Goal: Task Accomplishment & Management: Use online tool/utility

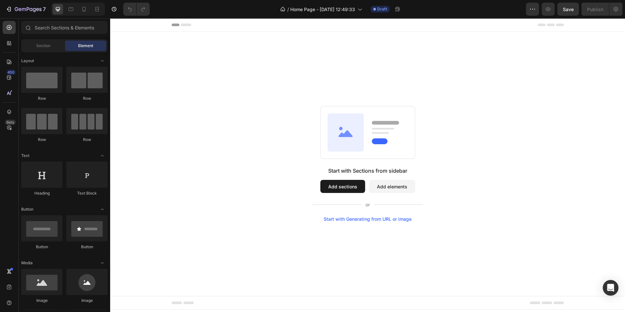
click at [345, 185] on button "Add sections" at bounding box center [342, 186] width 45 height 13
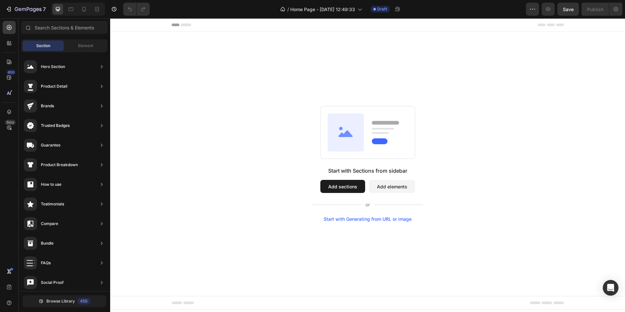
click at [345, 181] on button "Add sections" at bounding box center [342, 186] width 45 height 13
click at [337, 185] on button "Add sections" at bounding box center [342, 186] width 45 height 13
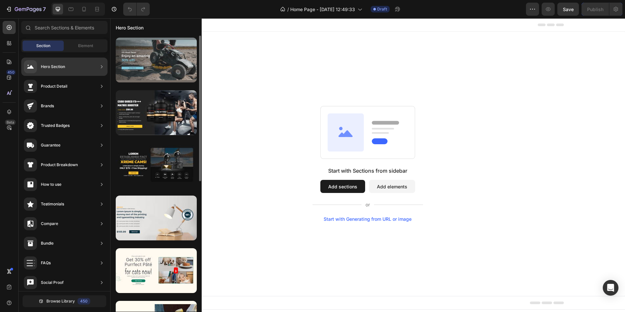
click at [156, 56] on div at bounding box center [156, 60] width 81 height 45
click at [152, 64] on div at bounding box center [156, 60] width 81 height 45
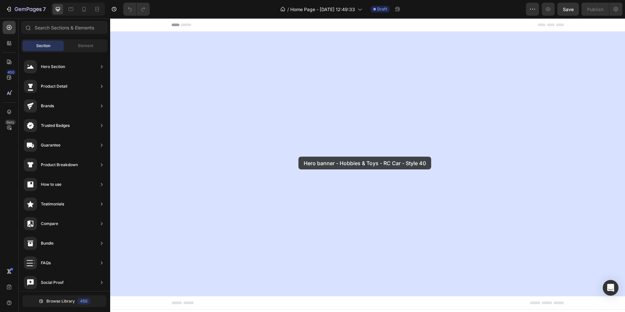
drag, startPoint x: 262, startPoint y: 82, endPoint x: 298, endPoint y: 156, distance: 82.5
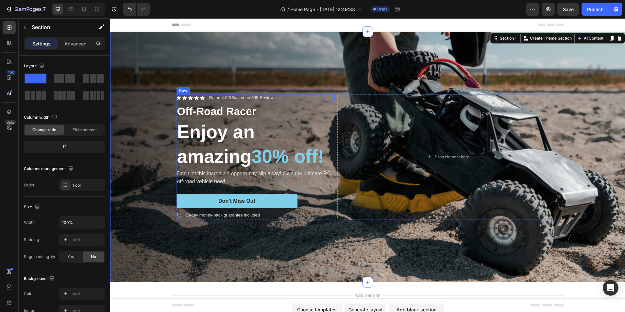
click at [187, 99] on div "Icon Icon Icon Icon Icon Icon List" at bounding box center [190, 97] width 28 height 7
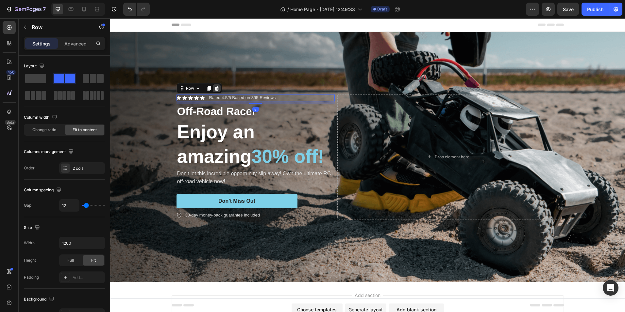
click at [214, 90] on div at bounding box center [217, 88] width 8 height 8
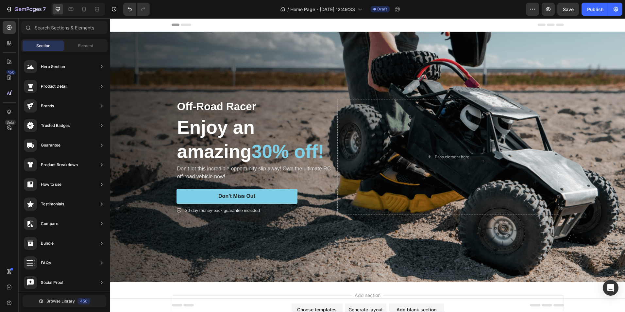
click at [258, 117] on h2 "Enjoy an amazing 30% off!" at bounding box center [255, 139] width 158 height 50
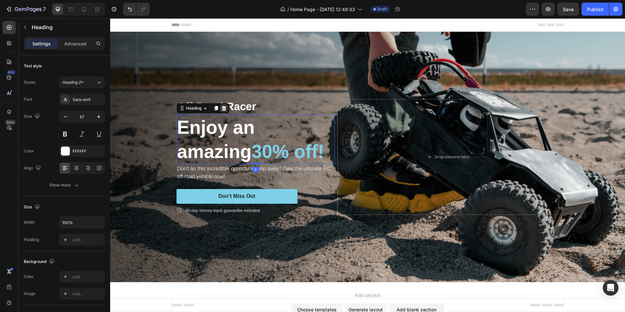
click at [221, 106] on icon at bounding box center [223, 108] width 4 height 5
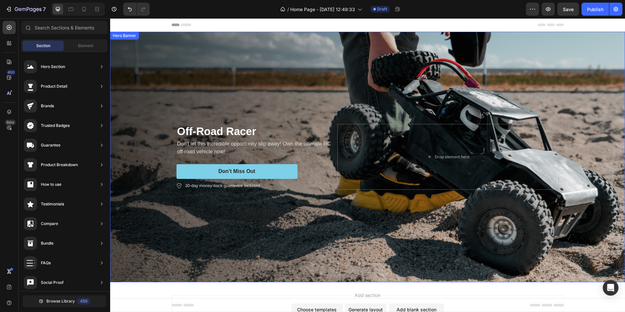
click at [250, 107] on div "Background Image" at bounding box center [367, 157] width 515 height 250
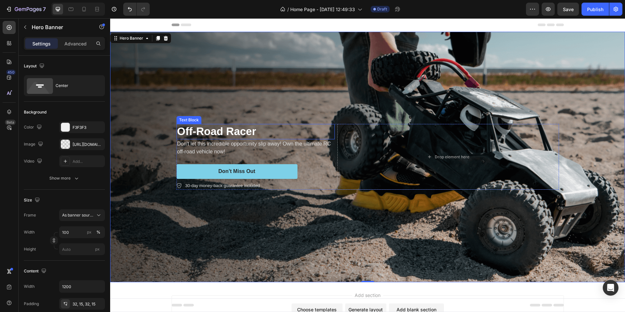
click at [282, 148] on p "Don't let this incredible opportunity slip away! Own the ultimate RC off-road v…" at bounding box center [255, 148] width 157 height 16
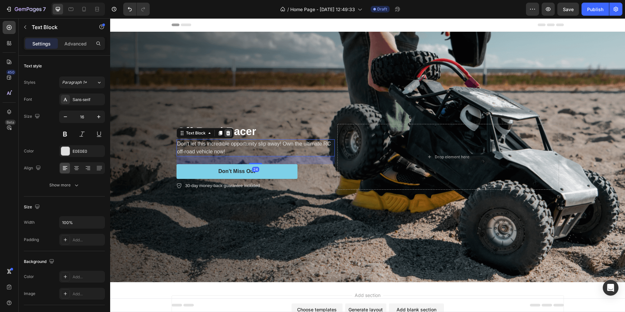
click at [227, 131] on icon at bounding box center [227, 132] width 5 height 5
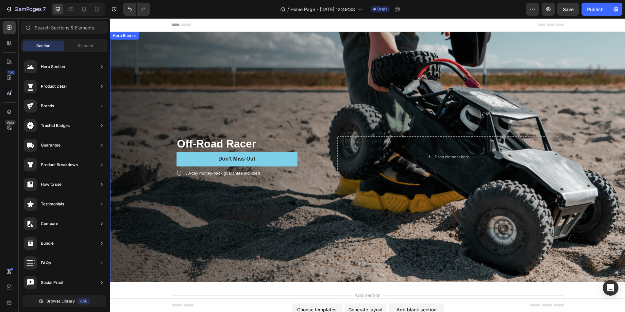
click at [254, 130] on div "Off-Road Racer Text Block Don’t Miss Out Button 30-day money-back guarantee inc…" at bounding box center [368, 157] width 392 height 62
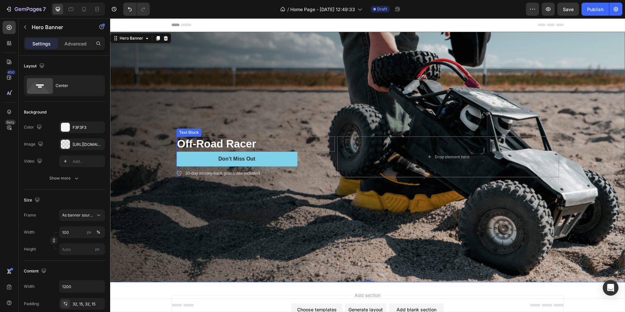
click at [252, 146] on p "Off-Road Racer" at bounding box center [255, 144] width 157 height 14
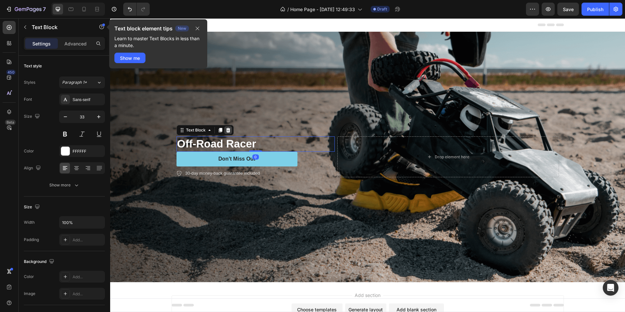
click at [228, 129] on div at bounding box center [228, 130] width 8 height 8
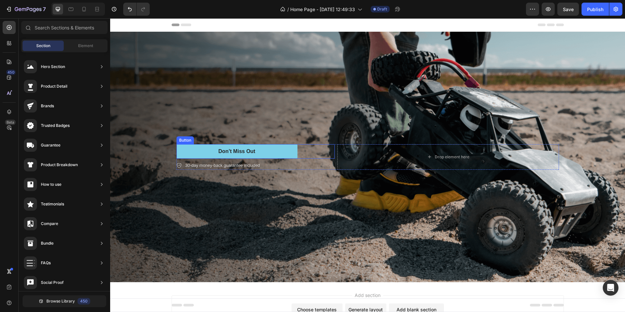
click at [302, 154] on div "Don’t Miss Out Button" at bounding box center [255, 151] width 158 height 15
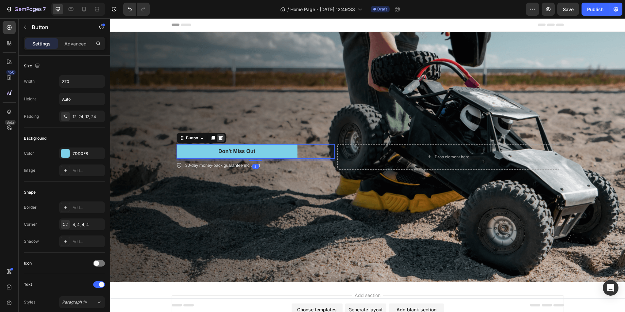
click at [219, 136] on icon at bounding box center [220, 138] width 4 height 5
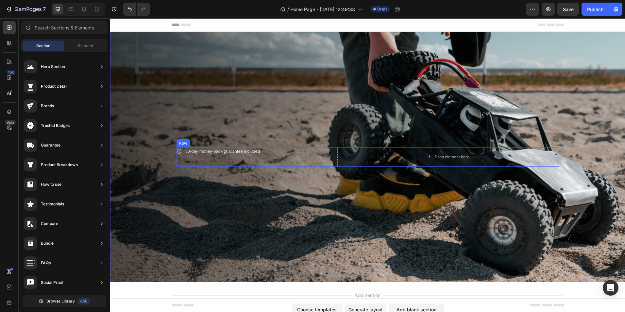
click at [297, 155] on div "30-day money-back guarantee included Item List" at bounding box center [255, 157] width 158 height 20
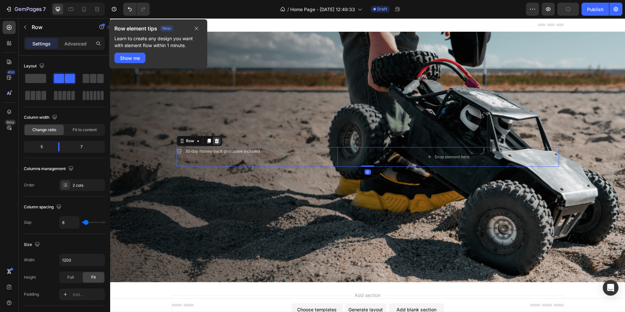
click at [217, 141] on div at bounding box center [217, 141] width 8 height 8
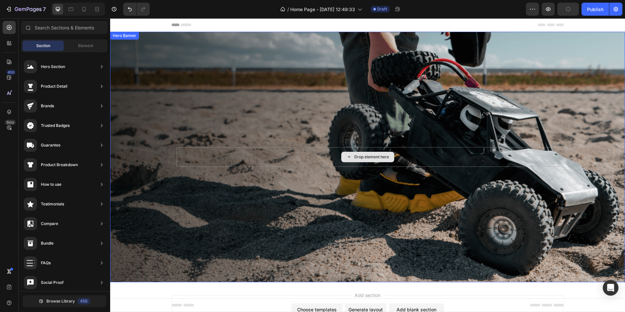
click at [317, 152] on div "Drop element here" at bounding box center [367, 157] width 382 height 20
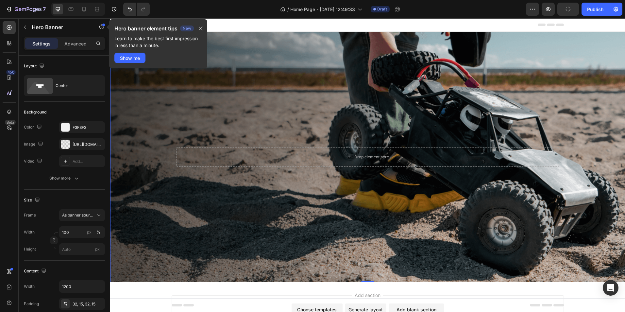
click at [172, 85] on div "Background Image" at bounding box center [367, 157] width 515 height 250
click at [203, 26] on icon "button" at bounding box center [200, 28] width 5 height 5
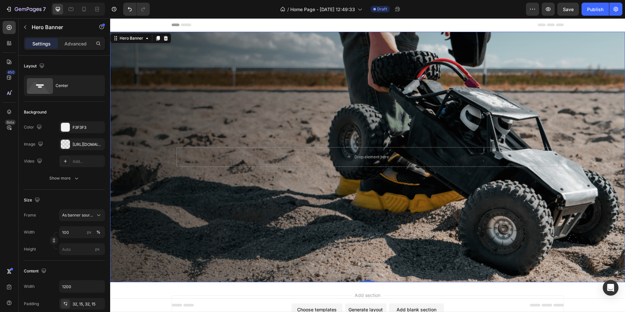
click at [232, 78] on div "Background Image" at bounding box center [367, 157] width 515 height 250
click at [221, 91] on div "Background Image" at bounding box center [367, 157] width 515 height 250
click at [62, 85] on div "Center" at bounding box center [76, 85] width 40 height 15
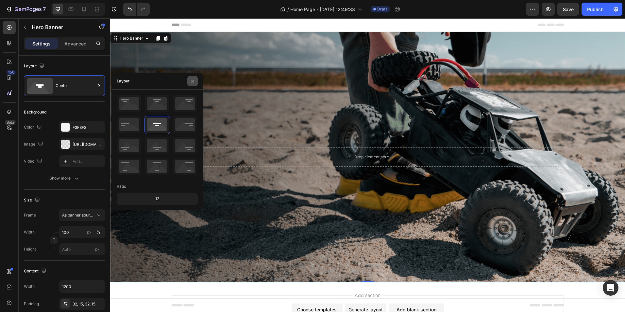
click at [190, 84] on button "button" at bounding box center [192, 81] width 10 height 10
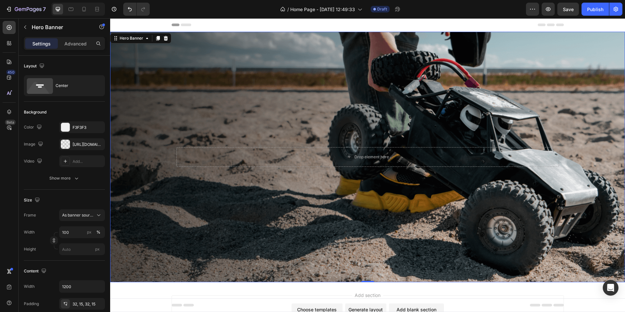
click at [194, 80] on div "Background Image" at bounding box center [367, 157] width 515 height 250
click at [73, 52] on div "Settings Advanced" at bounding box center [64, 46] width 91 height 19
click at [74, 46] on p "Advanced" at bounding box center [75, 43] width 22 height 7
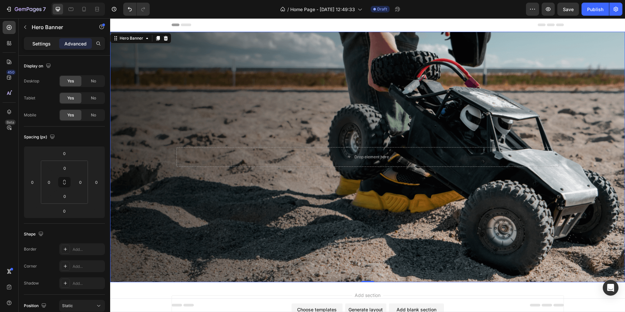
click at [47, 43] on p "Settings" at bounding box center [41, 43] width 18 height 7
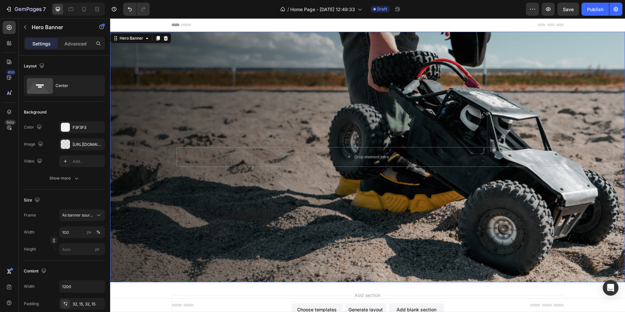
click at [184, 99] on div "Background Image" at bounding box center [367, 157] width 515 height 250
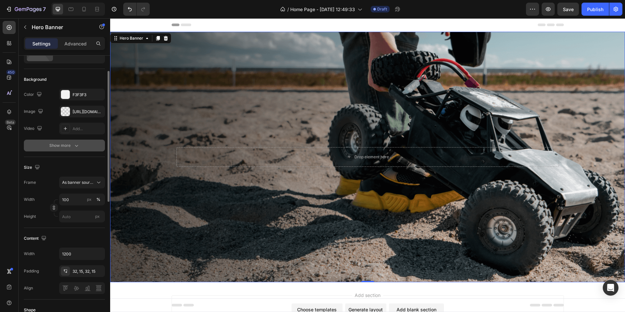
click at [74, 146] on icon "button" at bounding box center [76, 145] width 7 height 7
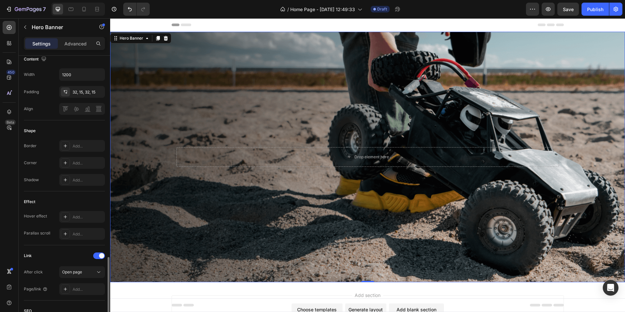
scroll to position [320, 0]
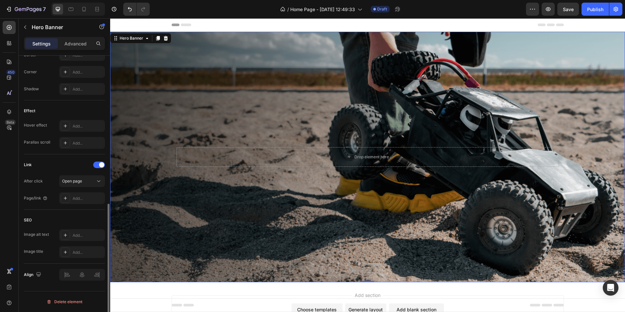
click at [264, 95] on div "Background Image" at bounding box center [367, 157] width 515 height 250
click at [455, 121] on div "Background Image" at bounding box center [367, 157] width 515 height 250
click at [457, 121] on div "Background Image" at bounding box center [367, 157] width 515 height 250
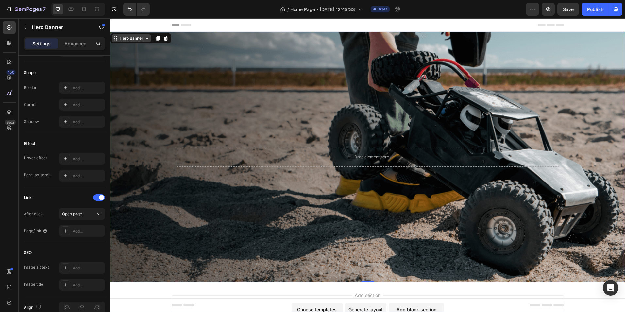
click at [145, 41] on div "Hero Banner" at bounding box center [131, 38] width 39 height 8
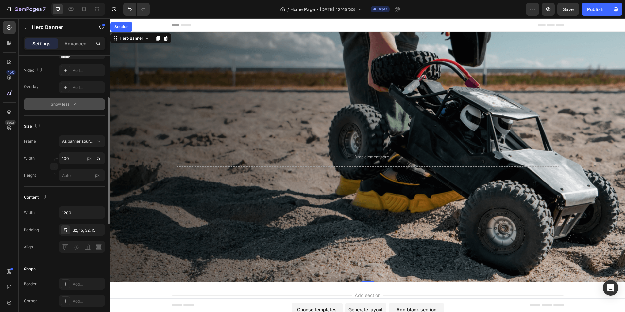
scroll to position [0, 0]
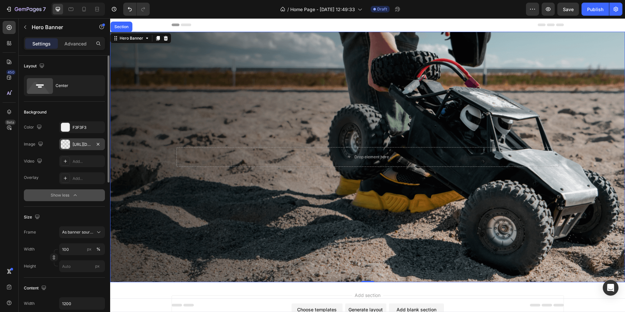
click at [77, 149] on div "[URL][DOMAIN_NAME]" at bounding box center [82, 144] width 46 height 12
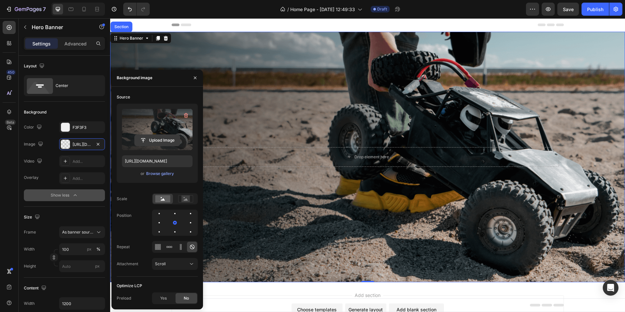
click at [164, 135] on input "file" at bounding box center [157, 140] width 45 height 11
click at [162, 175] on div "Browse gallery" at bounding box center [160, 174] width 28 height 6
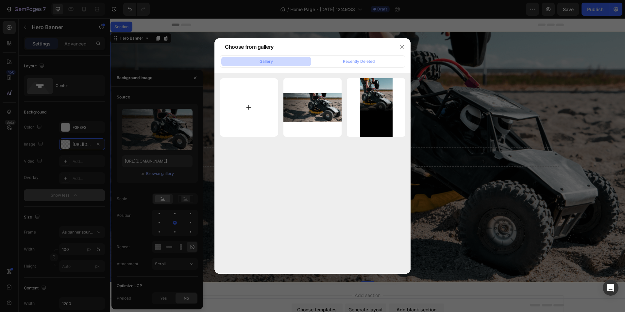
click at [249, 106] on input "file" at bounding box center [249, 107] width 58 height 58
type input "C:\fakepath\gempages_536497913635799954-a1f3e886-63b7-4cb0-9fff-f27894497360.we…"
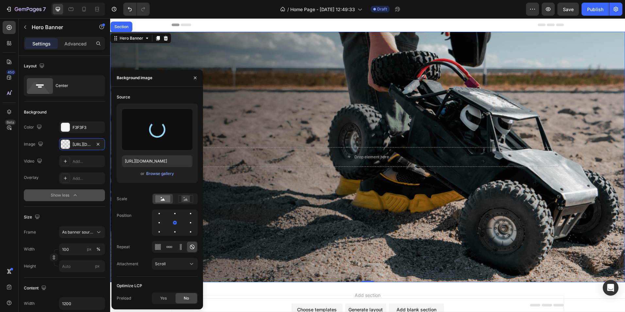
type input "[URL][DOMAIN_NAME]"
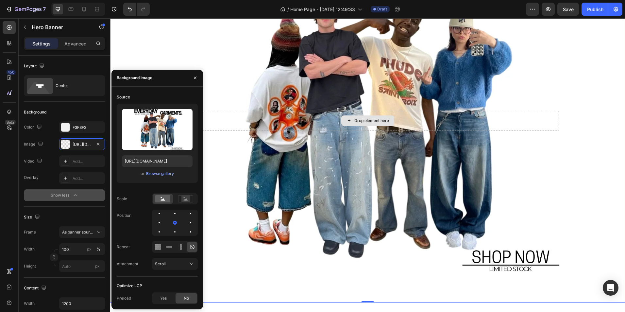
scroll to position [174, 0]
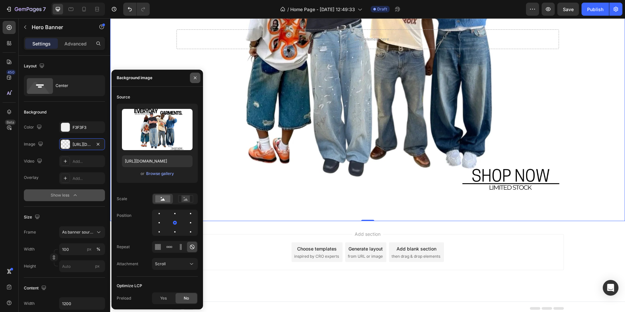
click at [196, 77] on icon "button" at bounding box center [195, 77] width 3 height 3
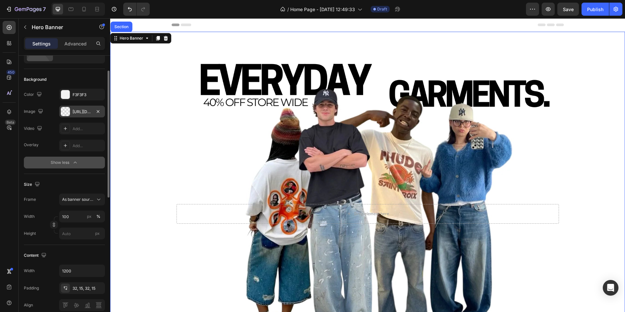
scroll to position [0, 0]
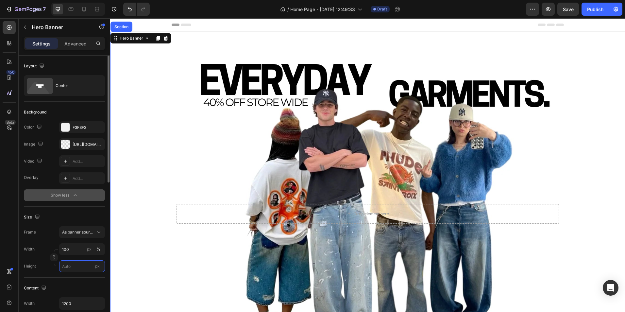
click at [71, 270] on input "px" at bounding box center [82, 266] width 46 height 12
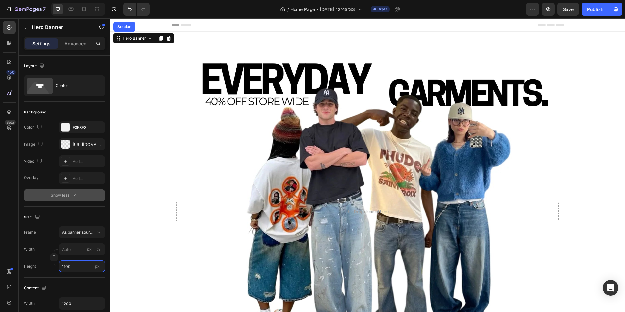
type input "1100"
click at [78, 229] on div "As banner source" at bounding box center [82, 232] width 40 height 7
click at [78, 262] on div "Custom" at bounding box center [81, 259] width 38 height 6
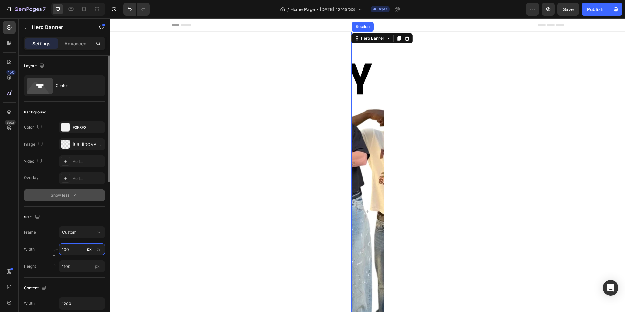
type input "100"
click at [96, 249] on button "%" at bounding box center [98, 249] width 8 height 8
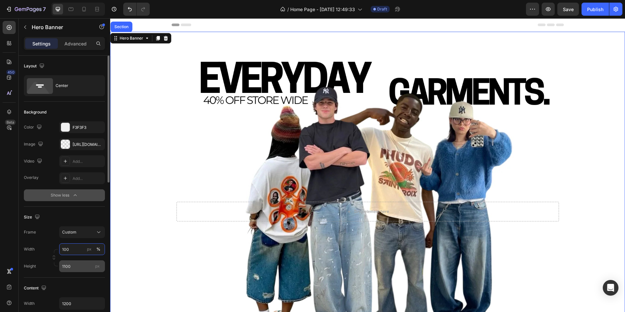
scroll to position [65, 0]
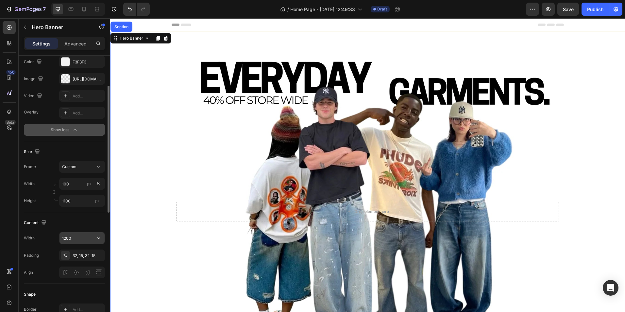
click at [79, 235] on input "1200" at bounding box center [81, 238] width 45 height 12
click at [104, 240] on button "button" at bounding box center [99, 238] width 12 height 12
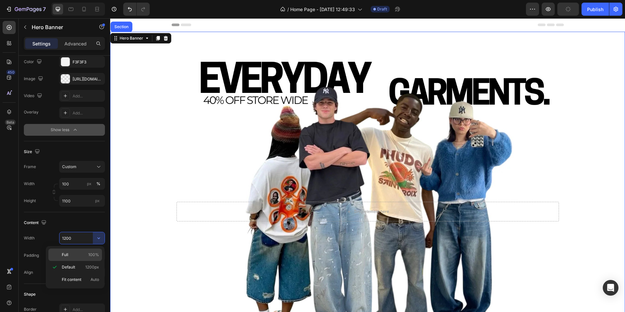
click at [74, 255] on p "Full 100%" at bounding box center [80, 255] width 37 height 6
type input "100%"
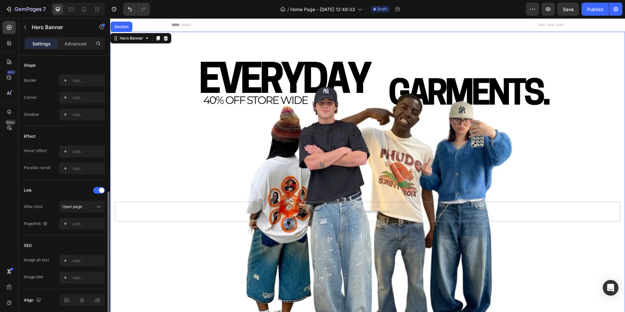
scroll to position [320, 0]
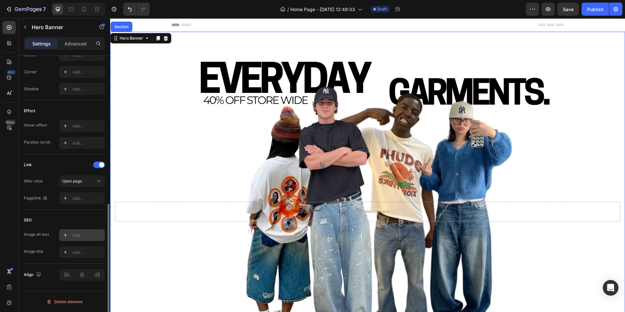
click at [77, 235] on div "Add..." at bounding box center [88, 235] width 31 height 6
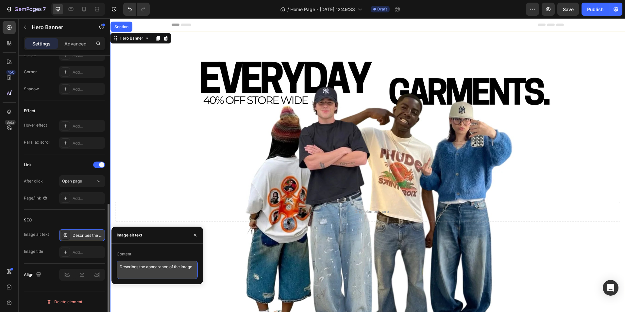
click at [133, 267] on textarea "Describes the appearance of the image" at bounding box center [157, 269] width 81 height 18
paste textarea "STREETWEAR CLOTHING BRAND"
type textarea "STREETWEAR CLOTHING BRAND"
click at [89, 249] on div "Add..." at bounding box center [88, 252] width 31 height 6
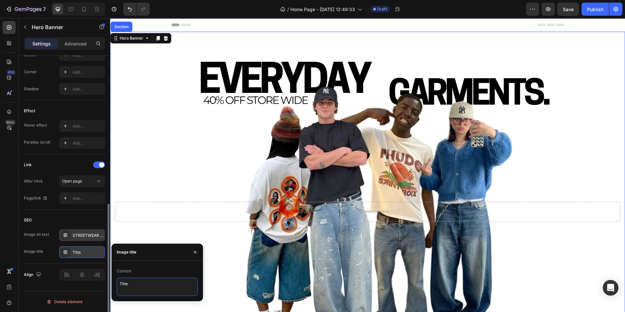
drag, startPoint x: 134, startPoint y: 285, endPoint x: 0, endPoint y: 269, distance: 134.9
click at [109, 287] on div "450 Beta Sections(18) Elements(83) Section Element Hero Section Product Detail …" at bounding box center [55, 164] width 110 height 293
paste textarea "mens streetwear"
type textarea "mens streetwear"
click at [144, 201] on div "Drop element here" at bounding box center [367, 211] width 515 height 41
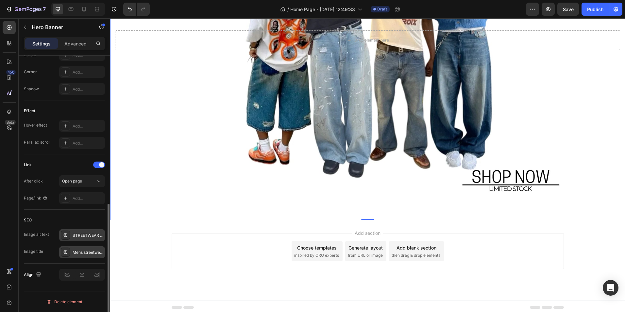
scroll to position [173, 0]
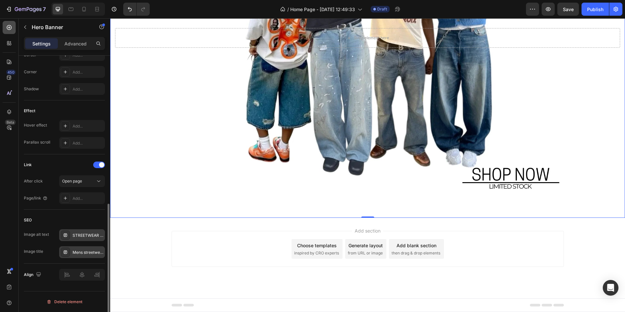
click at [10, 28] on icon at bounding box center [9, 27] width 7 height 7
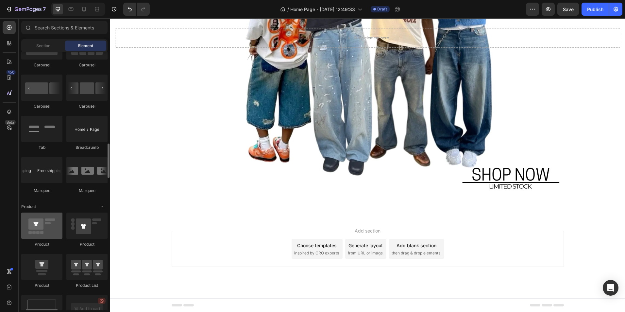
scroll to position [719, 0]
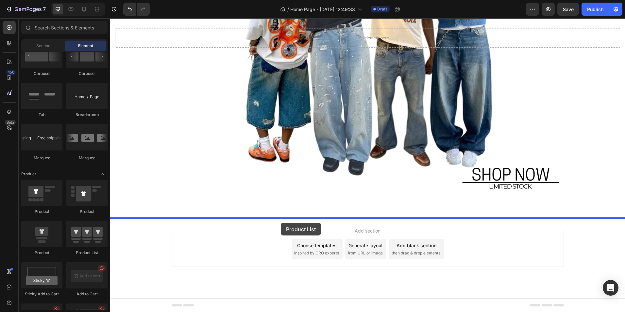
drag, startPoint x: 191, startPoint y: 253, endPoint x: 281, endPoint y: 222, distance: 94.2
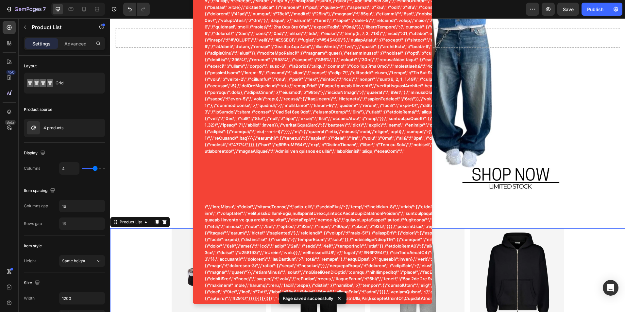
click at [337, 297] on icon at bounding box center [339, 298] width 7 height 7
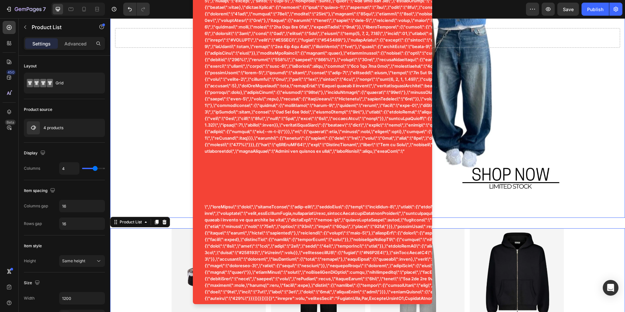
click at [177, 176] on div "Background Image" at bounding box center [367, 37] width 515 height 359
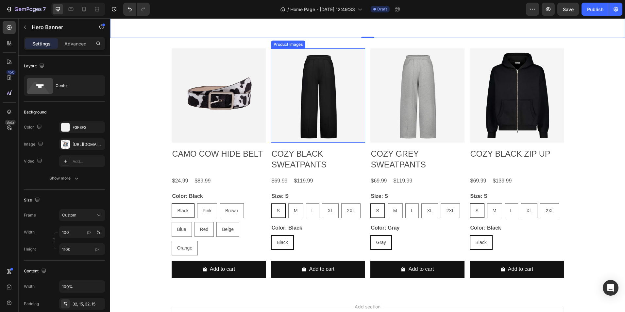
scroll to position [337, 0]
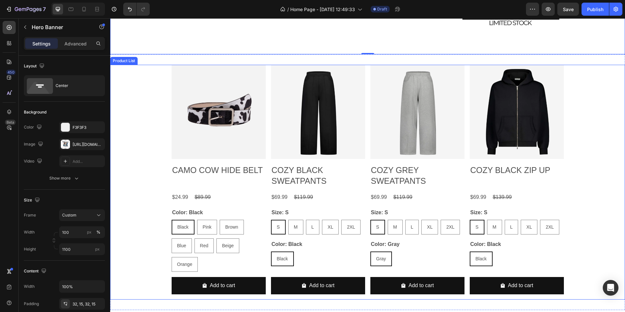
click at [153, 109] on div "Product Images CAMO COW HIDE BELT Product Title $24.99 Product Price Product Pr…" at bounding box center [367, 182] width 515 height 235
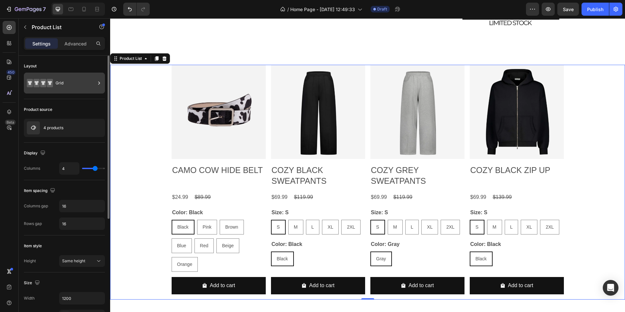
click at [61, 79] on div "Grid" at bounding box center [76, 82] width 40 height 15
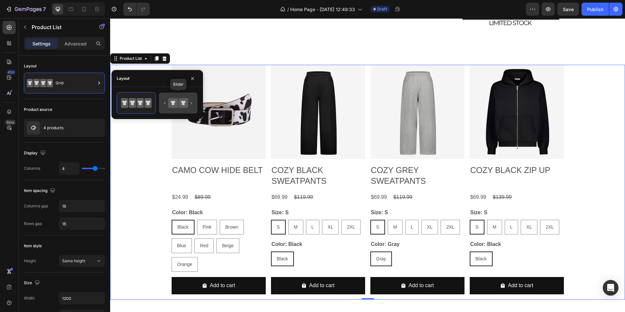
click at [183, 105] on icon at bounding box center [182, 102] width 9 height 9
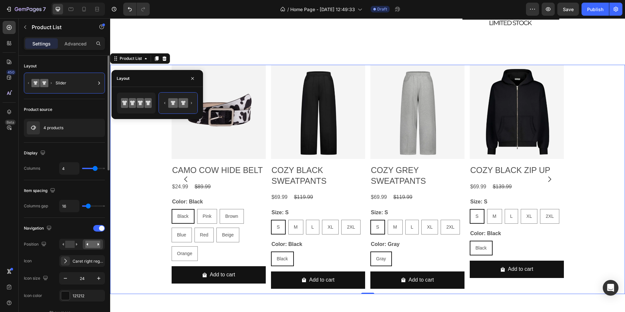
type input "4"
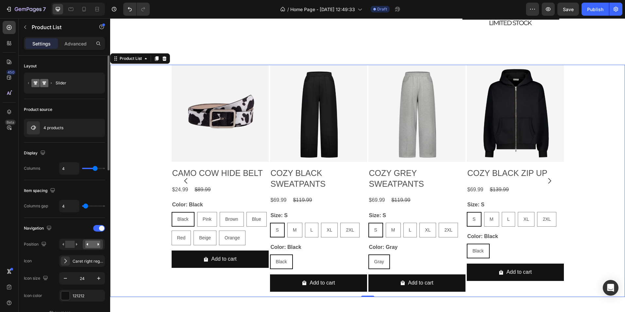
type input "1"
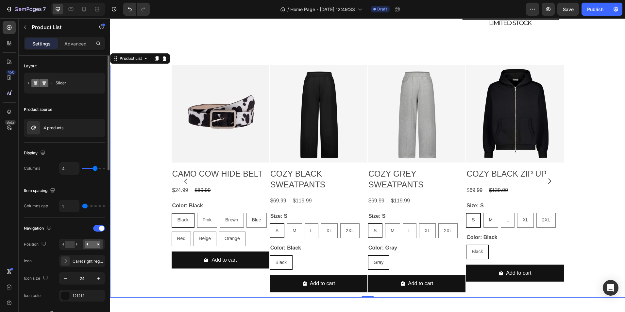
type input "3"
type input "4"
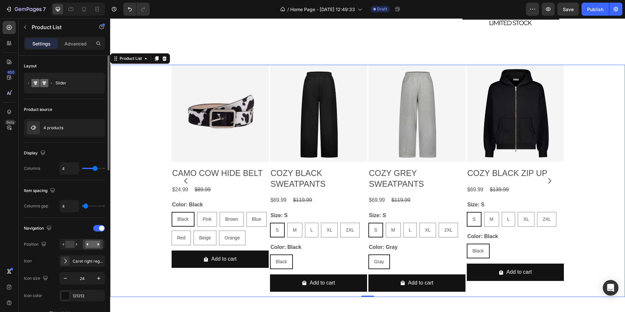
type input "4"
click at [86, 205] on input "range" at bounding box center [93, 205] width 23 height 1
click at [314, 182] on h2 "COZY BLACK SWEATPANTS" at bounding box center [318, 178] width 97 height 23
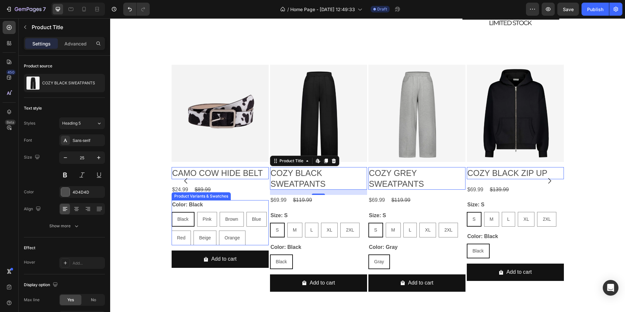
click at [245, 229] on div "Black Black Black Pink Pink Pink Brown Brown Brown Blue Blue Blue Red Red Red B…" at bounding box center [220, 228] width 97 height 33
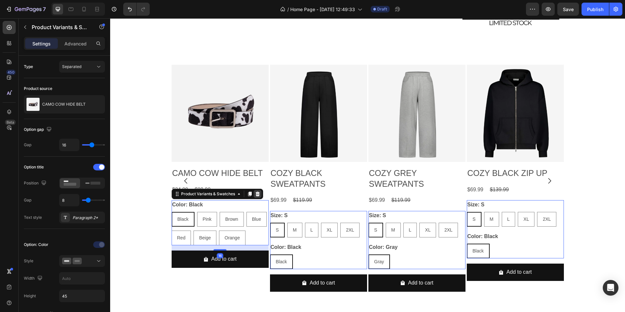
click at [256, 195] on icon at bounding box center [257, 193] width 4 height 5
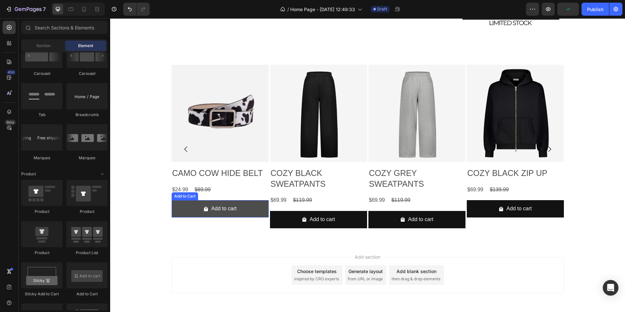
click at [251, 210] on button "Add to cart" at bounding box center [220, 208] width 97 height 17
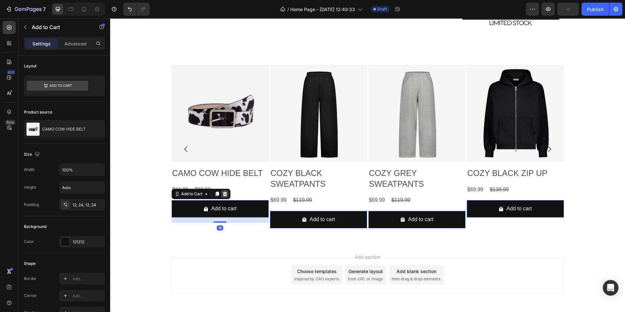
click at [222, 194] on icon at bounding box center [224, 193] width 4 height 5
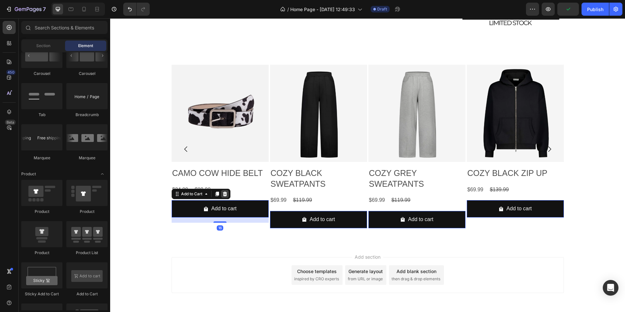
scroll to position [335, 0]
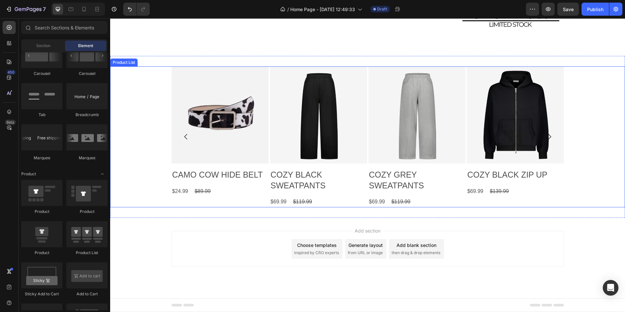
click at [153, 131] on div "Product Images CAMO COW HIDE BELT Product Title $24.99 Product Price Product Pr…" at bounding box center [367, 136] width 515 height 141
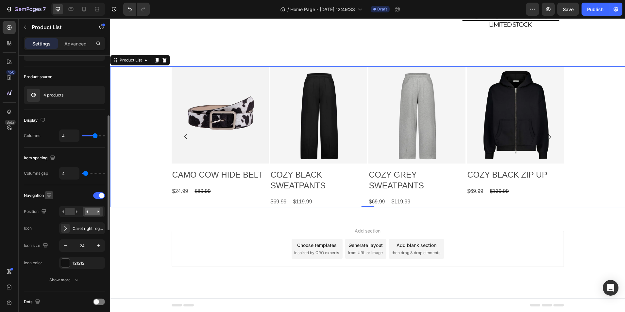
scroll to position [65, 0]
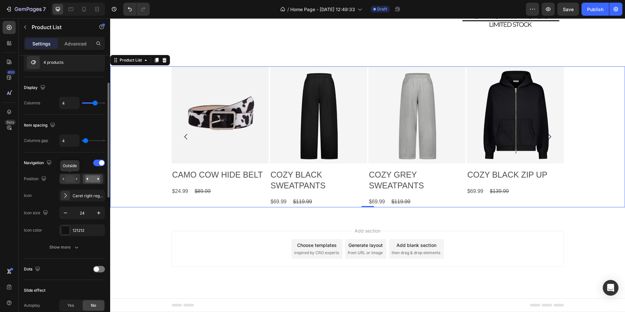
click at [68, 180] on rect at bounding box center [69, 178] width 9 height 7
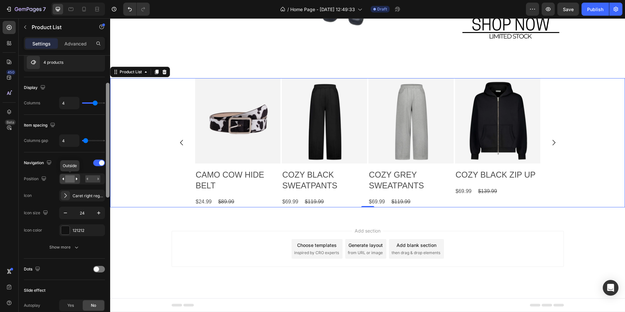
scroll to position [323, 0]
click at [62, 213] on icon "button" at bounding box center [65, 212] width 7 height 7
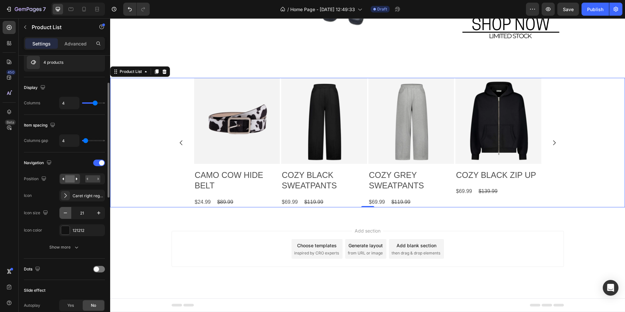
click at [62, 213] on icon "button" at bounding box center [65, 212] width 7 height 7
type input "20"
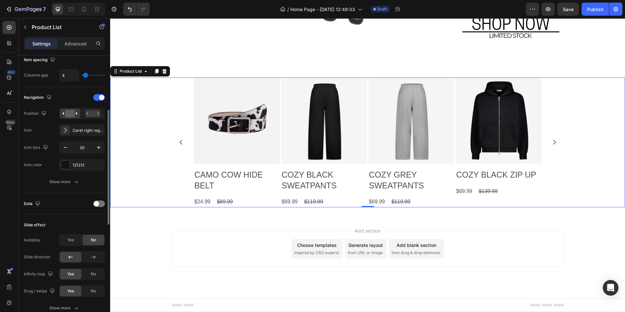
scroll to position [163, 0]
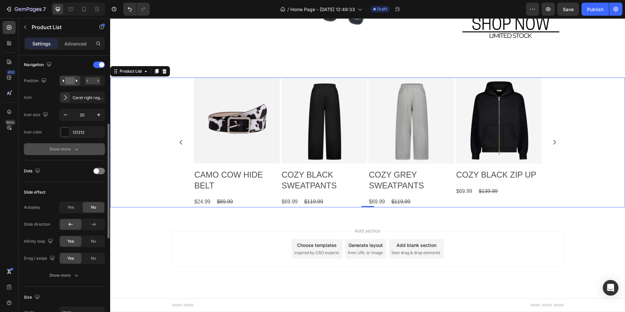
click at [66, 153] on button "Show more" at bounding box center [64, 149] width 81 height 12
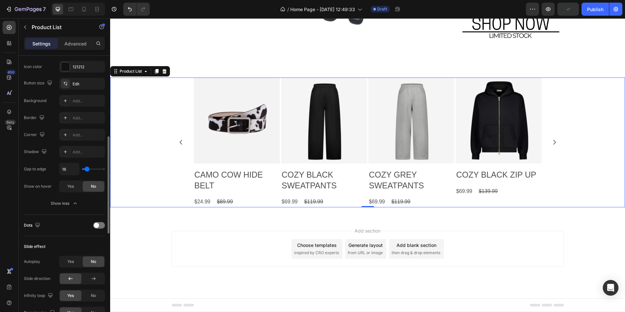
scroll to position [294, 0]
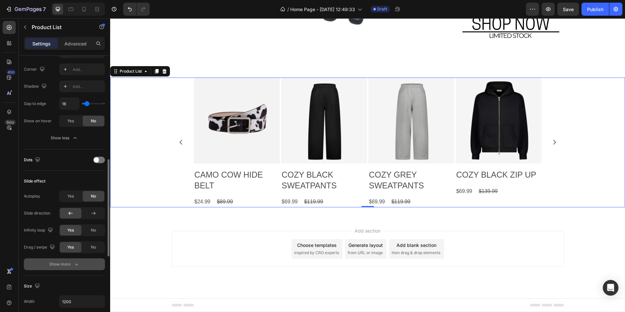
click at [70, 259] on button "Show more" at bounding box center [64, 264] width 81 height 12
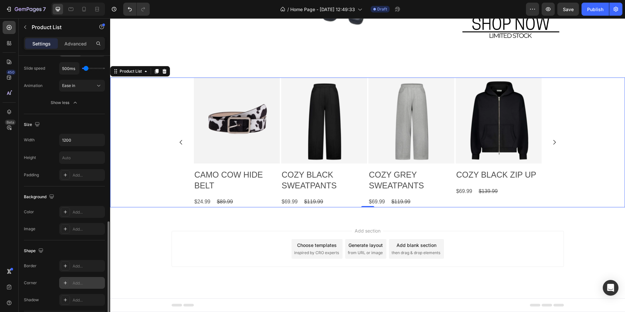
scroll to position [538, 0]
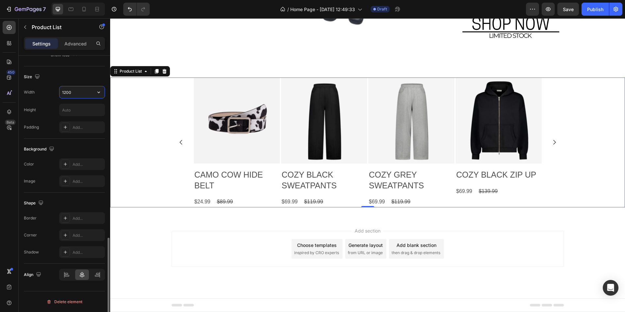
click at [86, 93] on input "1200" at bounding box center [81, 92] width 45 height 12
click at [98, 93] on icon "button" at bounding box center [98, 92] width 7 height 7
click at [75, 104] on div "Full 100%" at bounding box center [75, 109] width 54 height 12
type input "100%"
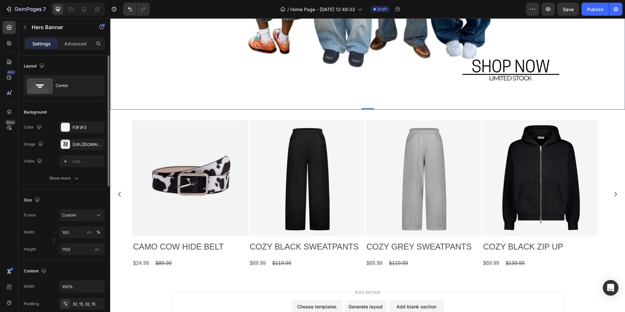
scroll to position [270, 0]
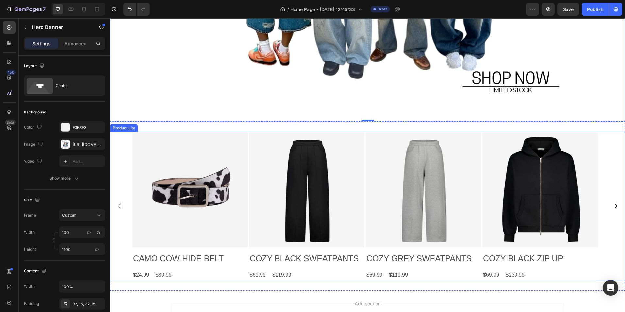
click at [119, 205] on icon "Carousel Back Arrow" at bounding box center [119, 206] width 3 height 5
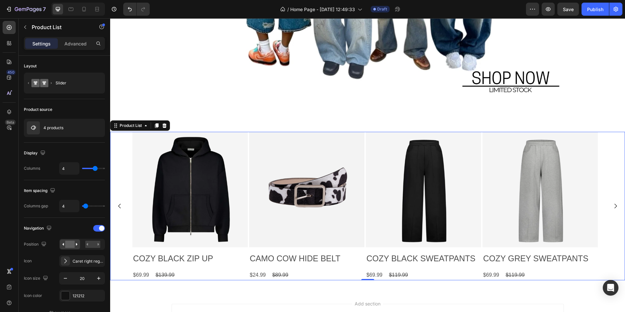
click at [119, 205] on icon "Carousel Back Arrow" at bounding box center [119, 206] width 3 height 5
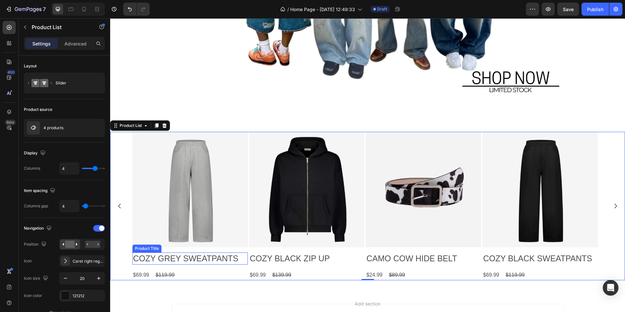
click at [193, 257] on h2 "COZY GREY SWEATPANTS" at bounding box center [189, 258] width 115 height 12
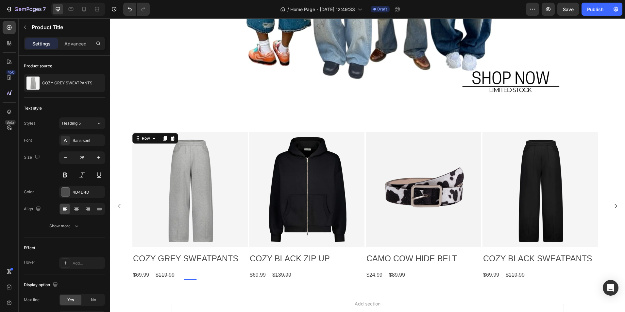
click at [215, 248] on div "Product Images COZY GREY SWEATPANTS Product Title $69.99 Product Price Product …" at bounding box center [189, 206] width 115 height 148
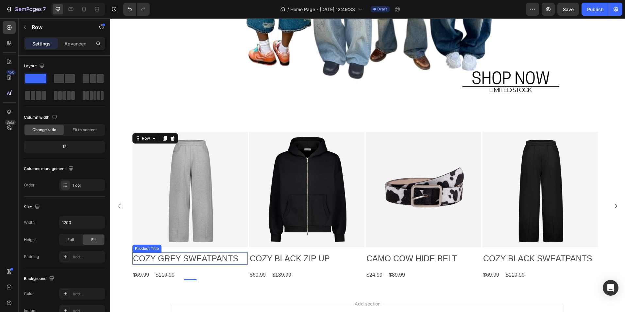
click at [211, 254] on h2 "COZY GREY SWEATPANTS" at bounding box center [189, 258] width 115 height 12
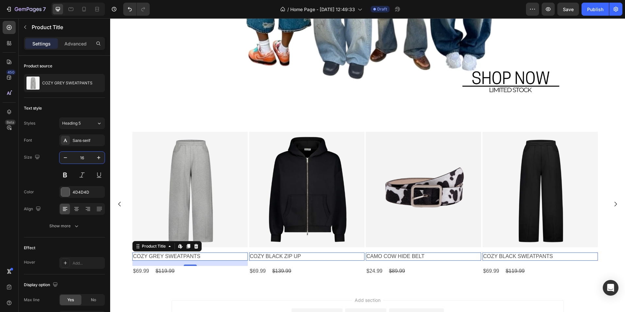
type input "16"
drag, startPoint x: 189, startPoint y: 265, endPoint x: 196, endPoint y: 259, distance: 8.6
click at [196, 259] on div at bounding box center [190, 259] width 13 height 2
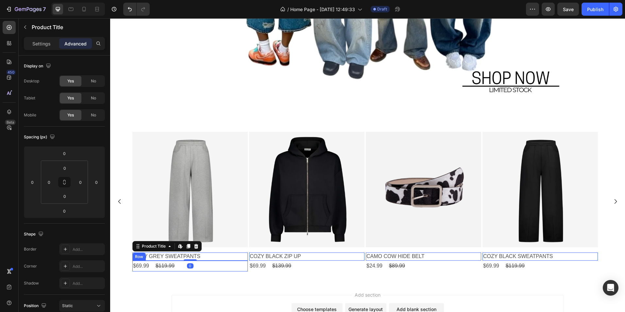
click at [205, 265] on div "$69.99 Product Price Product Price $119.99 Product Price Product Price Row" at bounding box center [189, 265] width 115 height 11
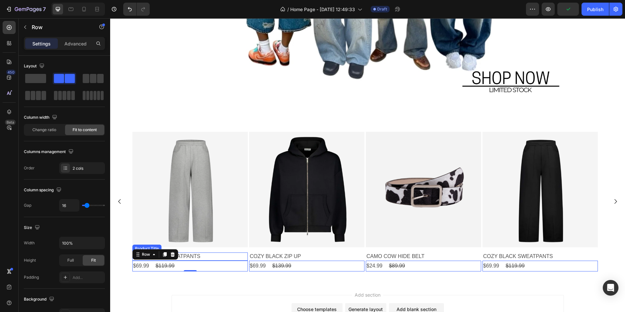
click at [210, 258] on h2 "COZY GREY SWEATPANTS" at bounding box center [189, 256] width 115 height 8
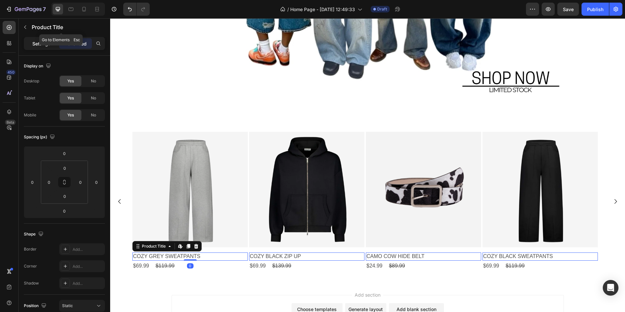
click at [37, 41] on p "Settings" at bounding box center [41, 43] width 18 height 7
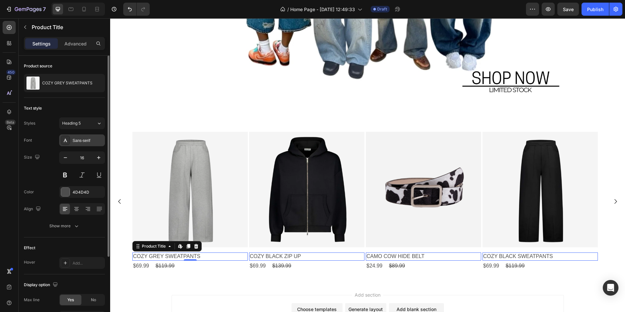
click at [86, 141] on div "Sans-serif" at bounding box center [88, 141] width 31 height 6
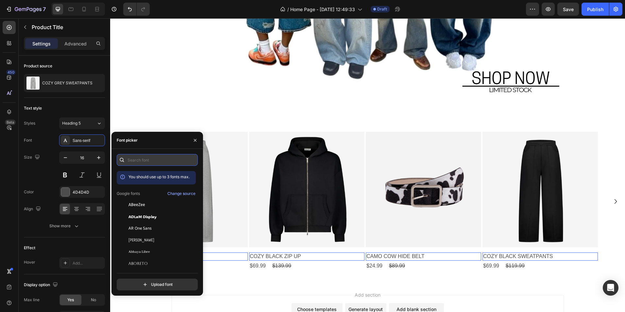
click at [144, 159] on input "text" at bounding box center [157, 160] width 81 height 12
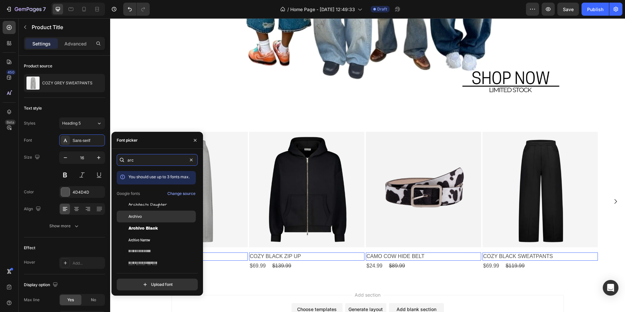
type input "arc"
click at [141, 212] on div "Archivo" at bounding box center [156, 216] width 79 height 12
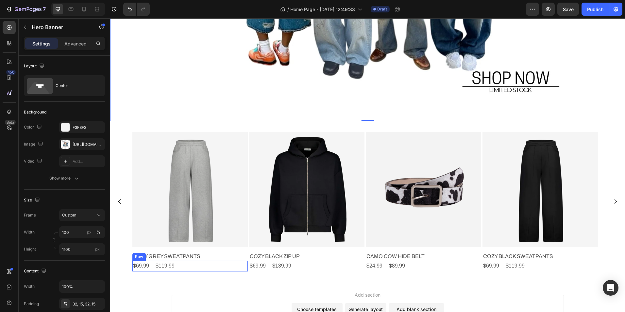
click at [177, 265] on div "$69.99 Product Price Product Price $119.99 Product Price Product Price Row" at bounding box center [189, 265] width 115 height 11
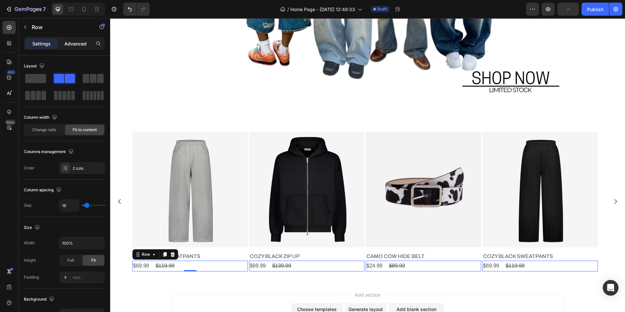
click at [72, 45] on p "Advanced" at bounding box center [75, 43] width 22 height 7
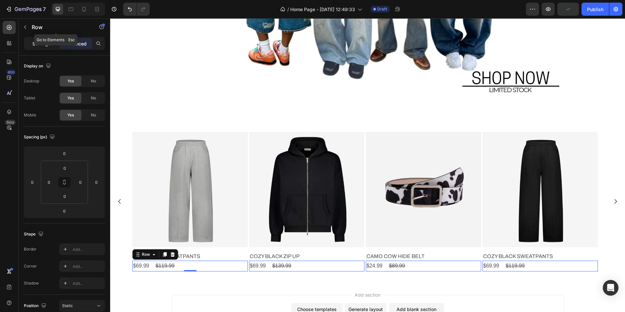
click at [48, 42] on p "Settings" at bounding box center [41, 43] width 18 height 7
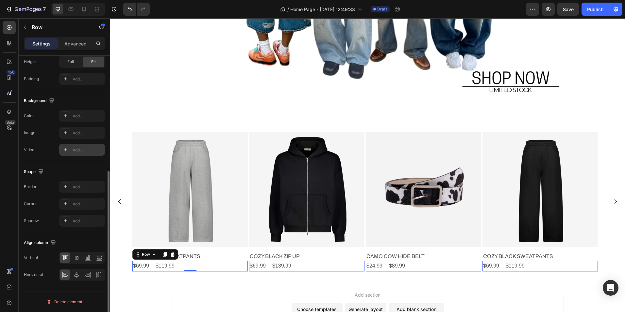
scroll to position [0, 0]
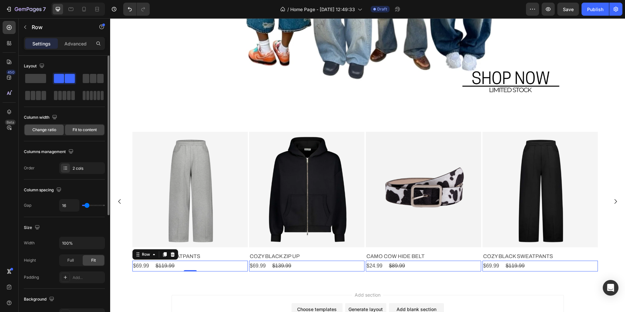
click at [47, 126] on div "Change ratio" at bounding box center [44, 129] width 39 height 10
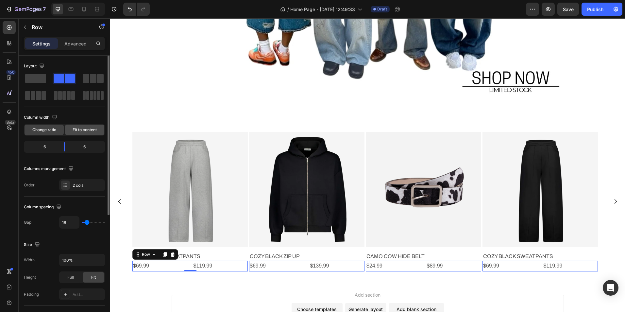
click at [75, 127] on span "Fit to content" at bounding box center [85, 130] width 24 height 6
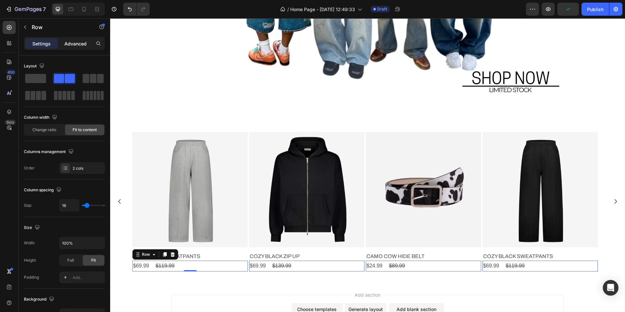
click at [79, 42] on p "Advanced" at bounding box center [75, 43] width 22 height 7
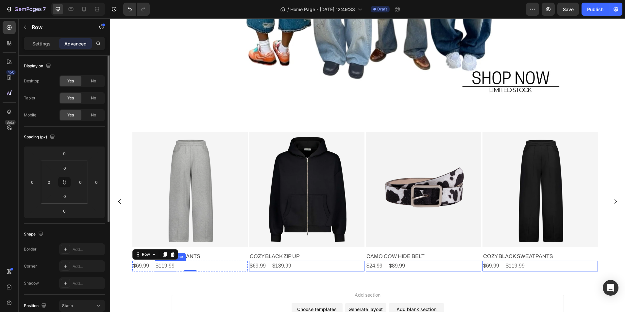
click at [163, 263] on div "$119.99" at bounding box center [165, 265] width 20 height 11
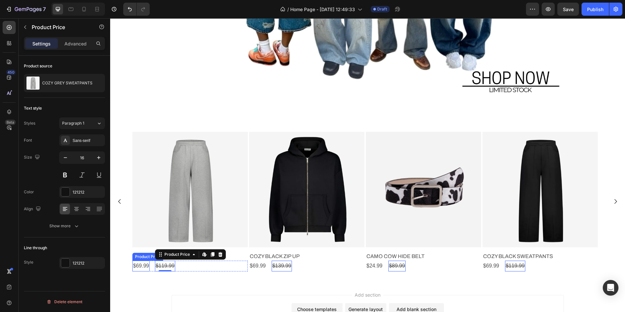
click at [144, 265] on div "$69.99" at bounding box center [140, 265] width 17 height 11
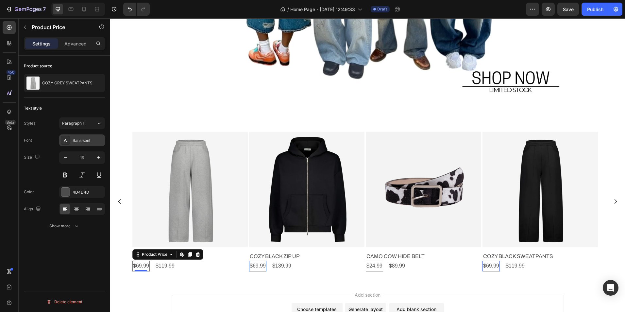
click at [84, 141] on div "Sans-serif" at bounding box center [88, 141] width 31 height 6
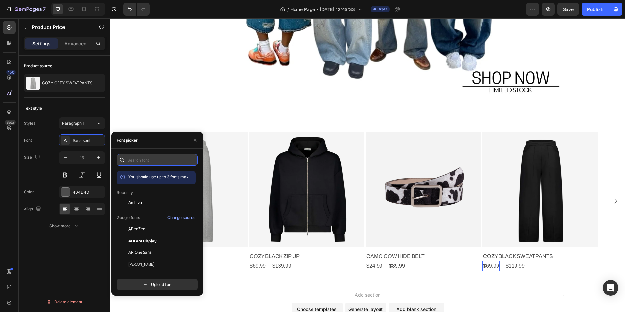
click at [140, 160] on input "text" at bounding box center [157, 160] width 81 height 12
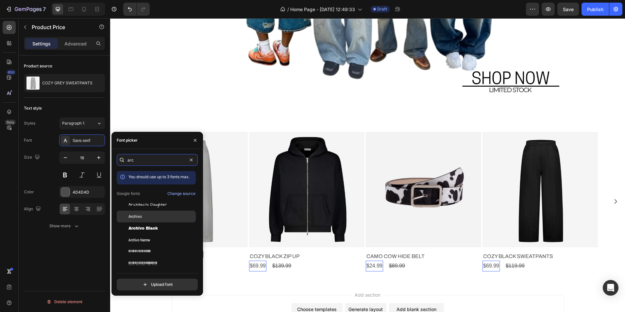
type input "arc"
click at [148, 214] on div "Archivo" at bounding box center [161, 216] width 66 height 6
click at [238, 270] on div "$69.99 Product Price Edit content in Shopify 0 Product Price Edit content in Sh…" at bounding box center [189, 265] width 115 height 11
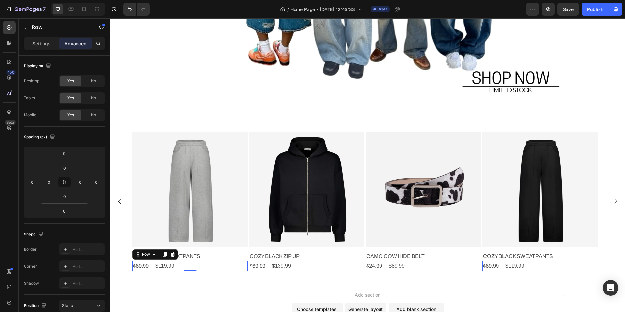
click at [167, 268] on div "$119.99" at bounding box center [165, 265] width 20 height 11
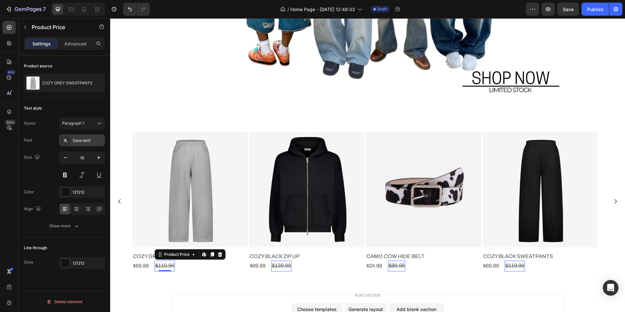
click at [83, 143] on div "Sans-serif" at bounding box center [82, 140] width 46 height 12
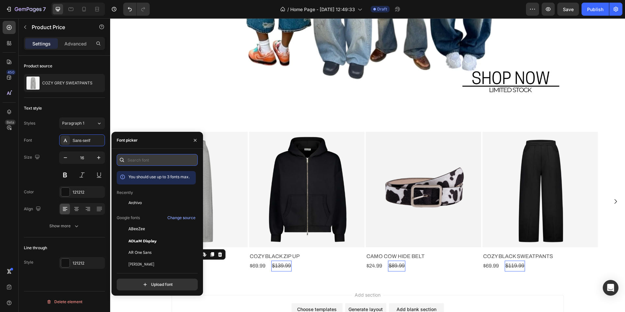
click at [134, 157] on input "text" at bounding box center [157, 160] width 81 height 12
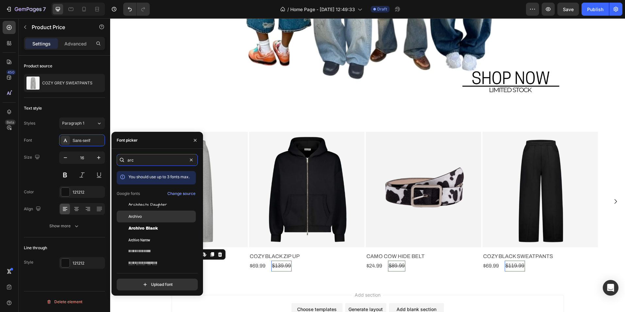
type input "arc"
click at [141, 215] on span "Archivo" at bounding box center [134, 216] width 13 height 6
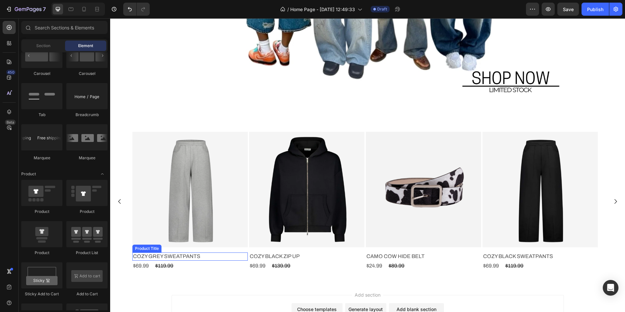
click at [140, 257] on h2 "COZY GREY SWEATPANTS" at bounding box center [189, 256] width 115 height 8
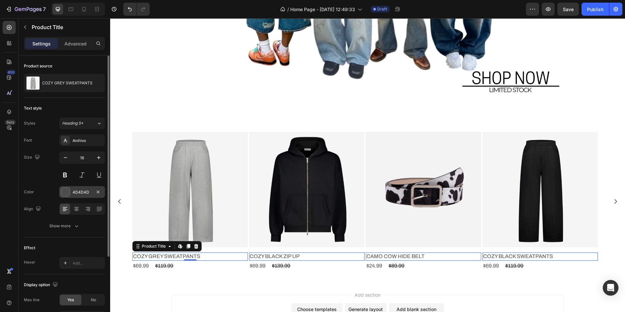
click at [65, 192] on div at bounding box center [65, 192] width 8 height 8
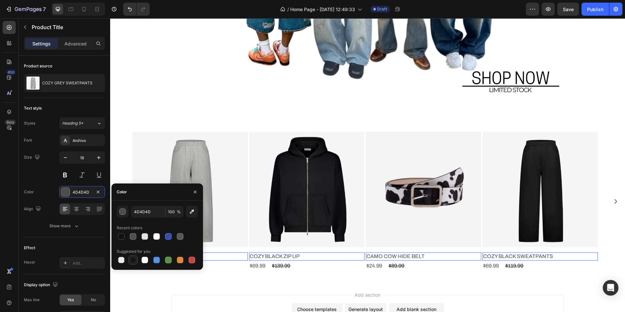
click at [132, 255] on div "Suggested for you" at bounding box center [157, 255] width 81 height 18
drag, startPoint x: 132, startPoint y: 255, endPoint x: 133, endPoint y: 259, distance: 3.7
click at [133, 259] on div at bounding box center [133, 259] width 7 height 7
click at [123, 213] on div "button" at bounding box center [123, 211] width 7 height 7
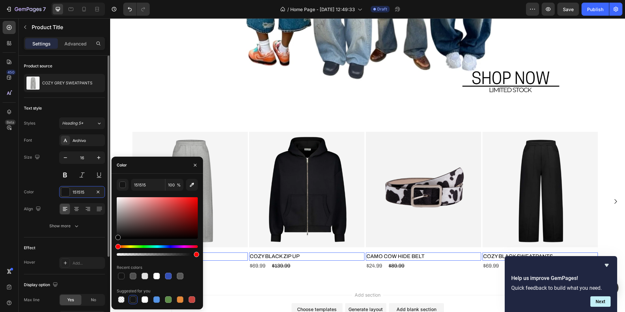
drag, startPoint x: 115, startPoint y: 241, endPoint x: 105, endPoint y: 264, distance: 24.4
click at [105, 264] on div "450 Beta Sections(18) Elements(83) Section Element Hero Section Product Detail …" at bounding box center [55, 164] width 110 height 293
type input "000000"
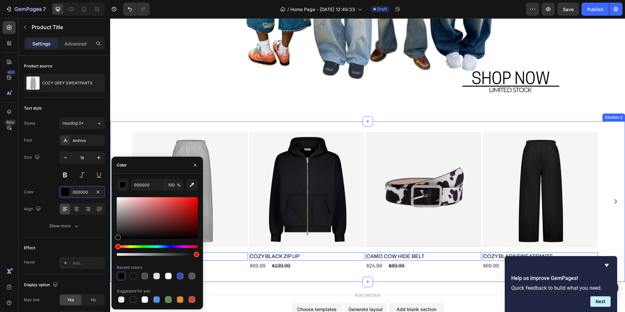
click at [217, 276] on div "Product Images CAMO COW HIDE BELT Product Title Edit content in Shopify 0 $24.9…" at bounding box center [367, 201] width 515 height 160
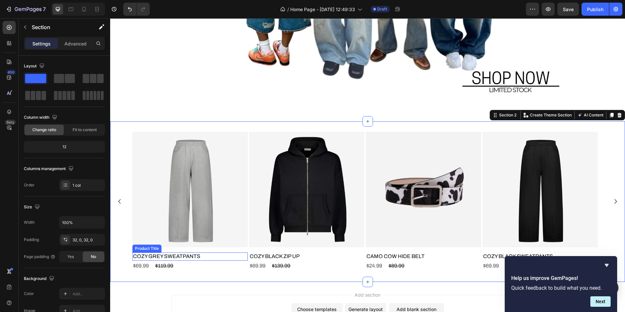
click at [204, 255] on h2 "COZY GREY SWEATPANTS" at bounding box center [189, 256] width 115 height 8
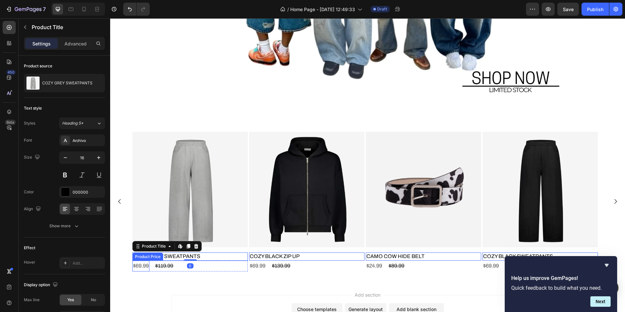
click at [145, 266] on div "$69.99" at bounding box center [140, 265] width 17 height 11
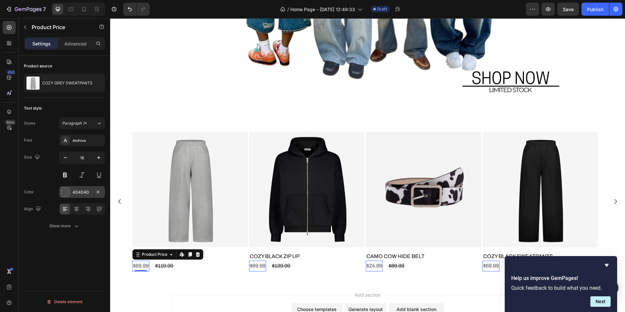
click at [66, 191] on div at bounding box center [65, 192] width 8 height 8
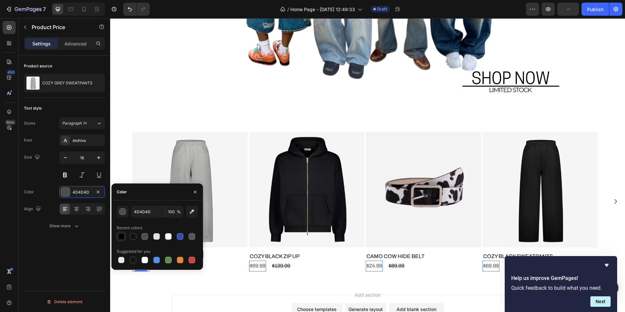
click at [121, 235] on div at bounding box center [121, 236] width 7 height 7
type input "000000"
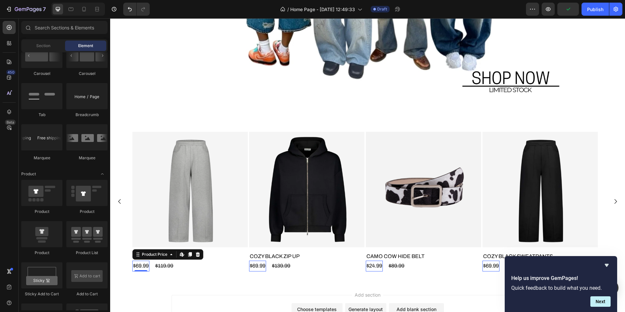
click at [165, 266] on div "$119.99" at bounding box center [164, 265] width 19 height 11
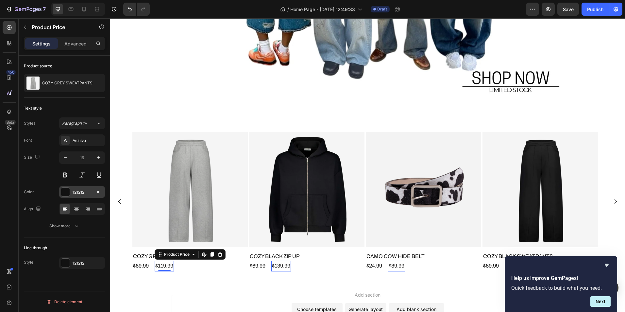
click at [66, 192] on div at bounding box center [65, 192] width 8 height 8
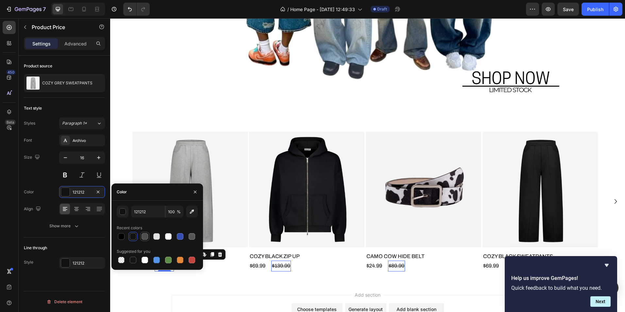
click at [142, 236] on div at bounding box center [144, 236] width 7 height 7
type input "4F4F4F"
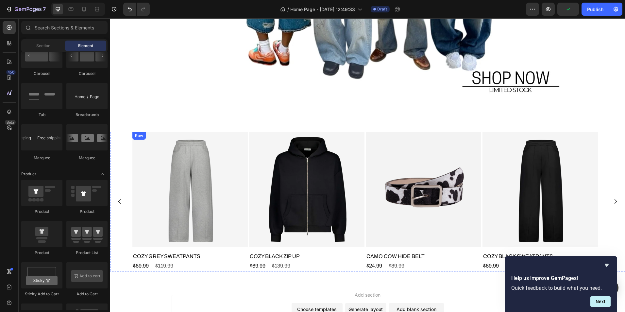
click at [194, 255] on h2 "COZY GREY SWEATPANTS" at bounding box center [189, 256] width 115 height 8
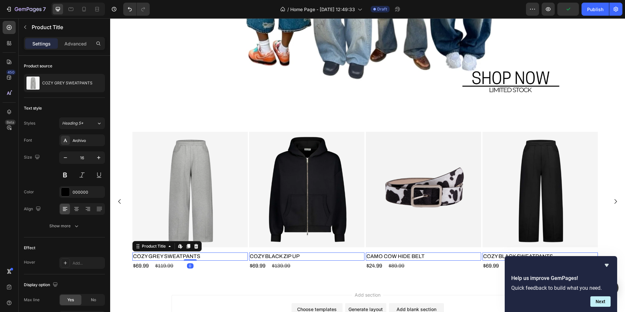
click at [76, 53] on div "Settings Advanced" at bounding box center [64, 46] width 91 height 19
click at [79, 46] on p "Advanced" at bounding box center [75, 43] width 22 height 7
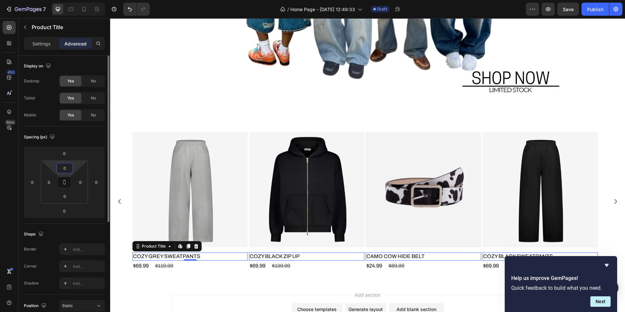
click at [67, 170] on input "0" at bounding box center [64, 168] width 13 height 10
type input "-6"
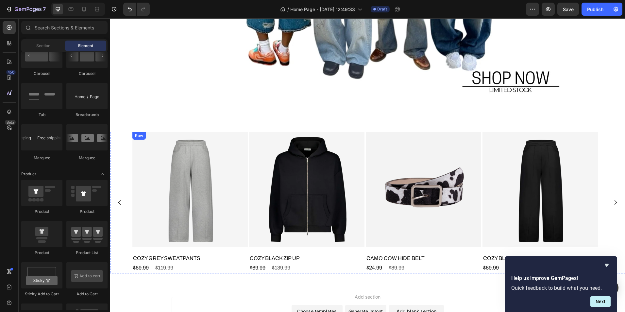
click at [212, 248] on div "Product Images COZY GREY SWEATPANTS Product Title $69.99 Product Price Product …" at bounding box center [189, 202] width 115 height 141
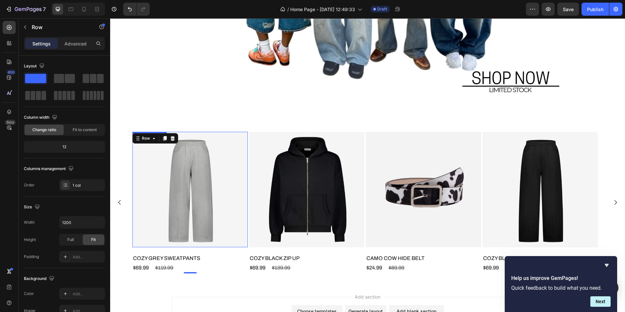
click at [216, 242] on img at bounding box center [189, 189] width 115 height 115
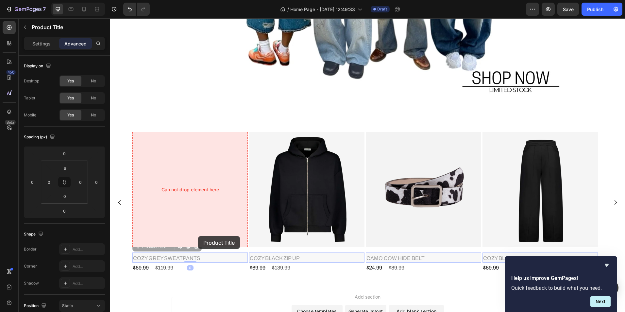
drag, startPoint x: 192, startPoint y: 252, endPoint x: 198, endPoint y: 236, distance: 17.5
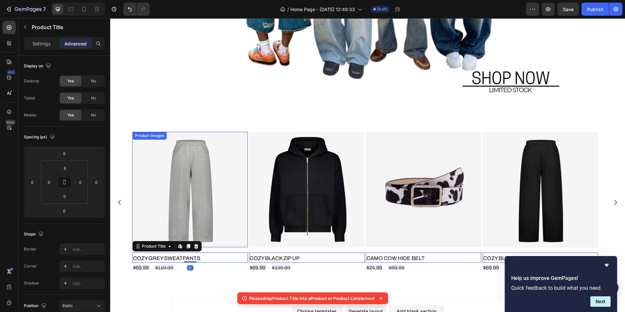
click at [215, 220] on img at bounding box center [189, 189] width 115 height 115
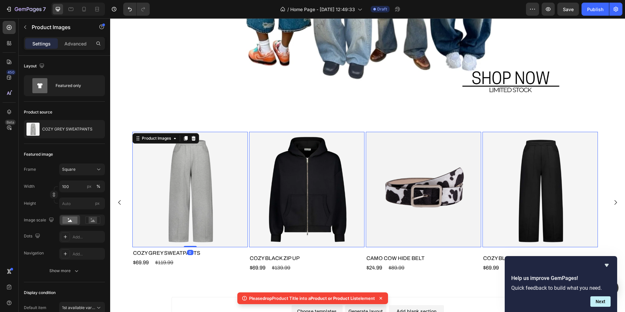
drag, startPoint x: 191, startPoint y: 251, endPoint x: 203, endPoint y: 213, distance: 39.6
click at [200, 221] on div "Product Images 0" at bounding box center [189, 189] width 115 height 115
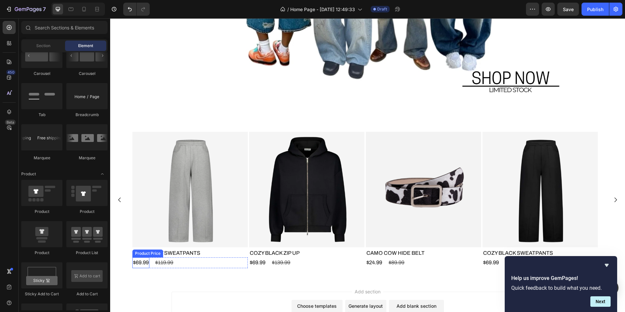
click at [144, 264] on div "$69.99" at bounding box center [140, 262] width 17 height 11
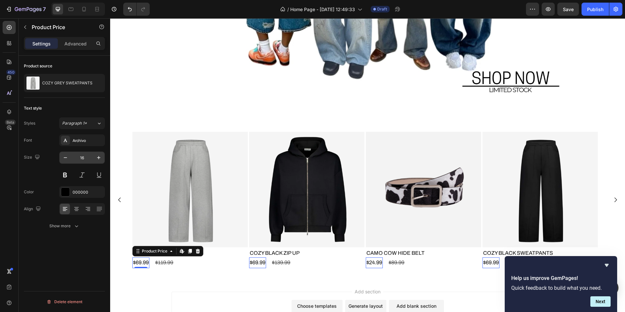
click at [83, 159] on input "16" at bounding box center [82, 158] width 22 height 12
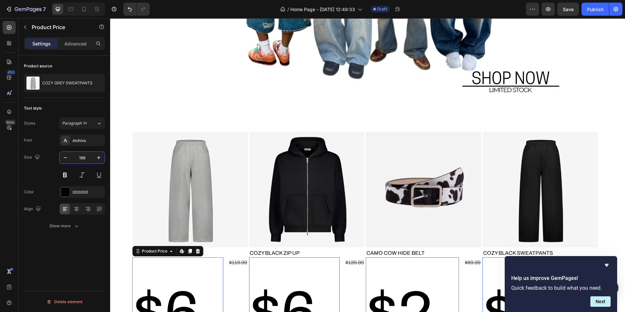
type input "18"
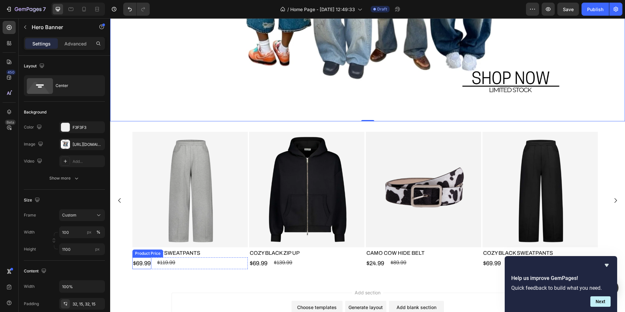
click at [147, 263] on div "$69.99" at bounding box center [141, 263] width 19 height 12
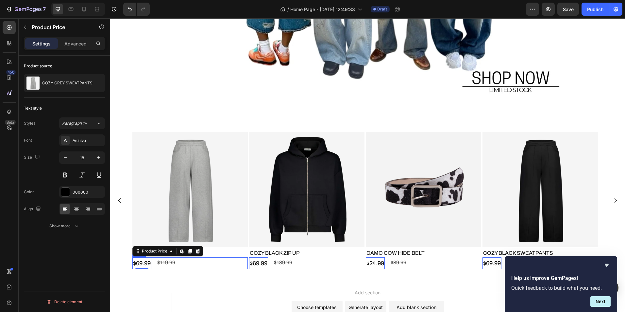
click at [154, 265] on div "$69.99 Product Price Edit content in Shopify 0 Product Price Edit content in Sh…" at bounding box center [189, 263] width 115 height 12
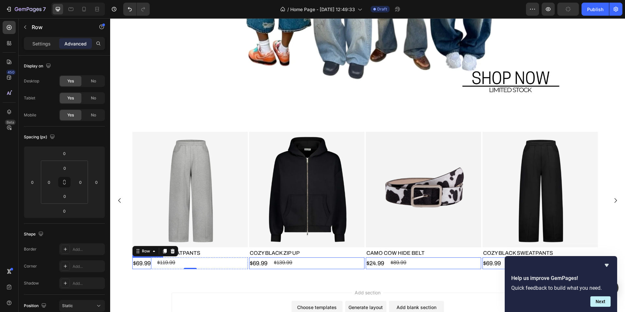
click at [144, 261] on div "$69.99" at bounding box center [141, 263] width 19 height 12
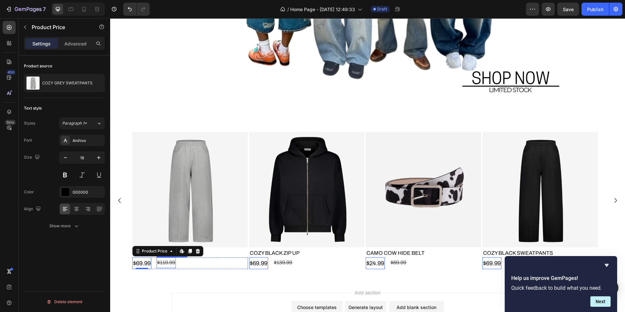
click at [164, 266] on div "$119.99 Product Price Product Price" at bounding box center [165, 262] width 19 height 11
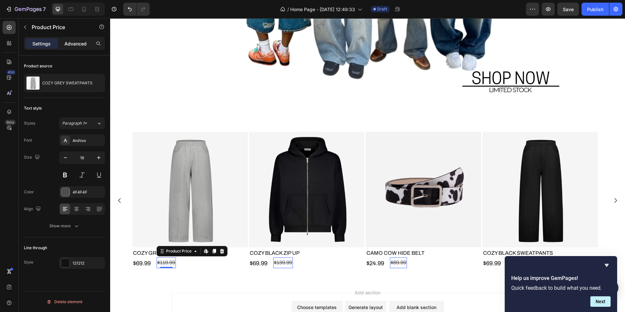
click at [84, 46] on p "Advanced" at bounding box center [75, 43] width 22 height 7
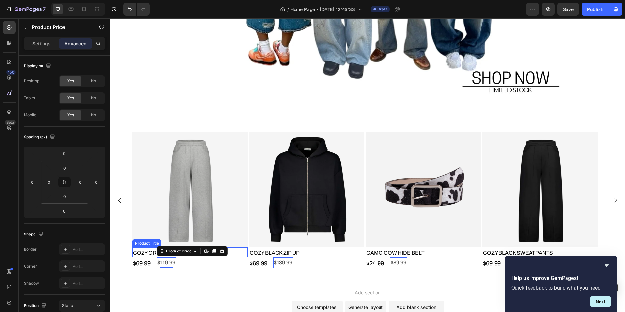
click at [232, 254] on h2 "COZY GREY SWEATPANTS" at bounding box center [189, 253] width 115 height 8
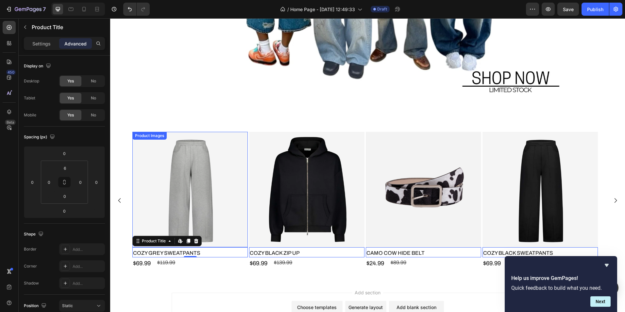
click at [230, 167] on img at bounding box center [189, 189] width 115 height 115
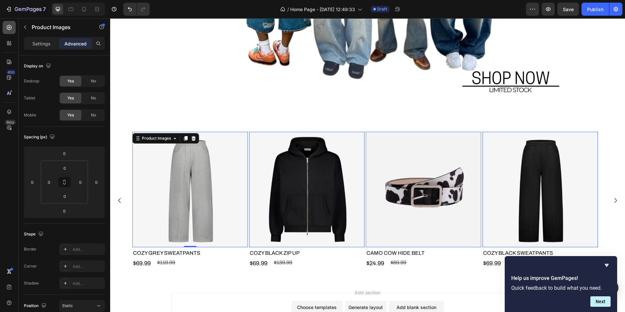
click at [6, 31] on div at bounding box center [9, 27] width 13 height 13
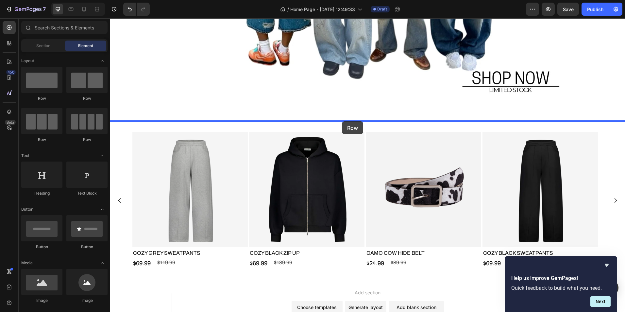
drag, startPoint x: 177, startPoint y: 106, endPoint x: 342, endPoint y: 121, distance: 165.7
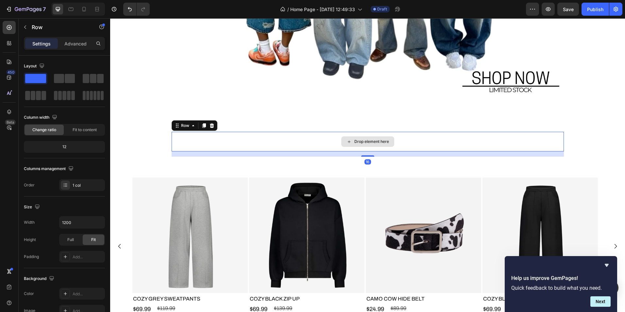
click at [265, 141] on div "Drop element here" at bounding box center [368, 142] width 392 height 20
click at [73, 226] on input "1200" at bounding box center [81, 222] width 45 height 12
click at [98, 223] on icon "button" at bounding box center [98, 222] width 3 height 2
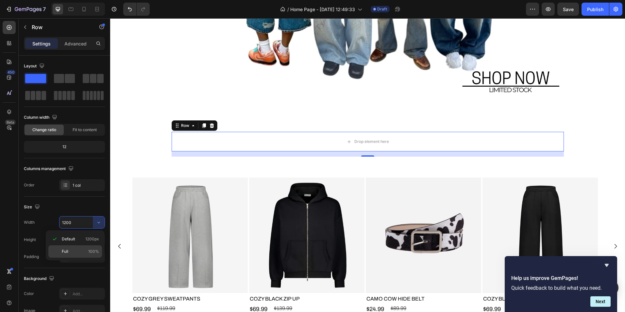
click at [74, 253] on p "Full 100%" at bounding box center [80, 251] width 37 height 6
type input "100%"
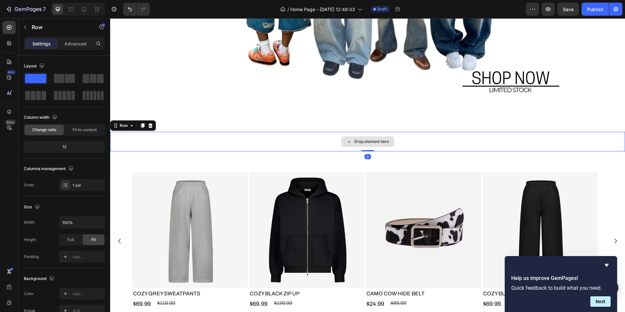
drag, startPoint x: 362, startPoint y: 156, endPoint x: 336, endPoint y: 149, distance: 26.6
click at [365, 142] on div "Drop element here Row 0" at bounding box center [367, 142] width 515 height 20
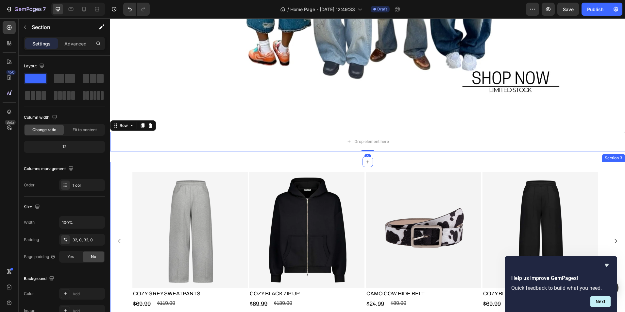
click at [324, 167] on div "Product Images CAMO COW HIDE BELT Product Title $24.99 Product Price Product Pr…" at bounding box center [367, 241] width 515 height 158
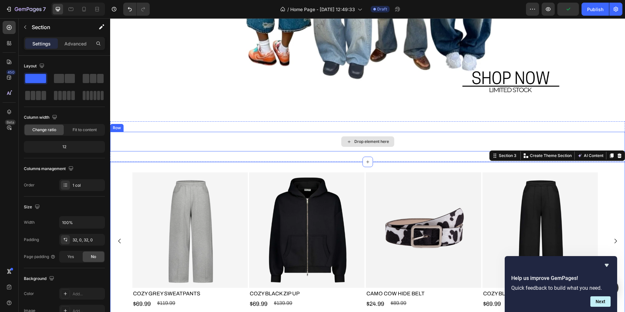
click at [292, 139] on div "Drop element here" at bounding box center [367, 142] width 515 height 20
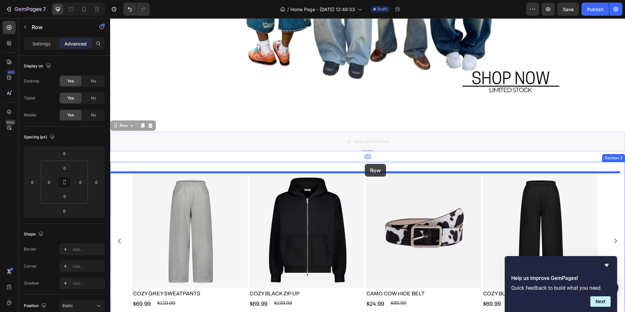
drag, startPoint x: 121, startPoint y: 124, endPoint x: 365, endPoint y: 164, distance: 247.3
type input "16"
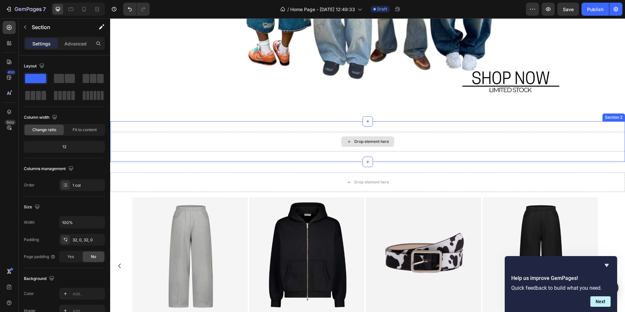
click at [314, 147] on div "Drop element here" at bounding box center [367, 142] width 515 height 20
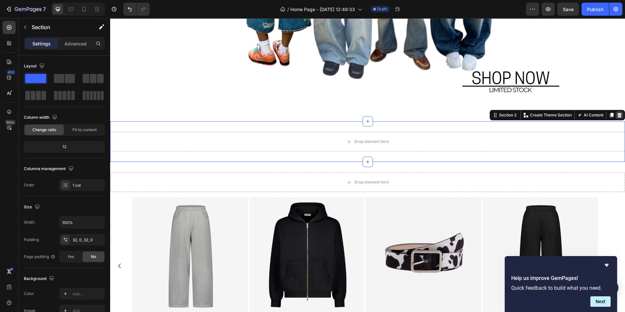
click at [616, 116] on icon at bounding box center [618, 114] width 5 height 5
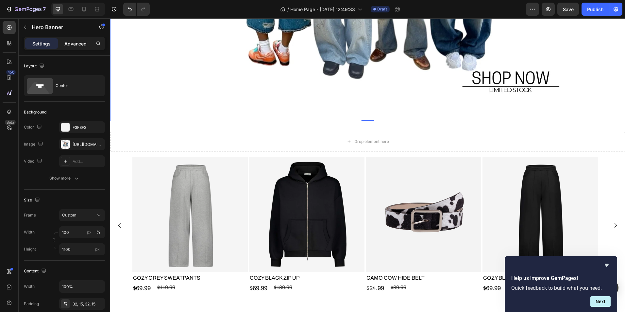
drag, startPoint x: 78, startPoint y: 44, endPoint x: 76, endPoint y: 47, distance: 3.5
click at [78, 47] on div "Advanced" at bounding box center [75, 43] width 33 height 10
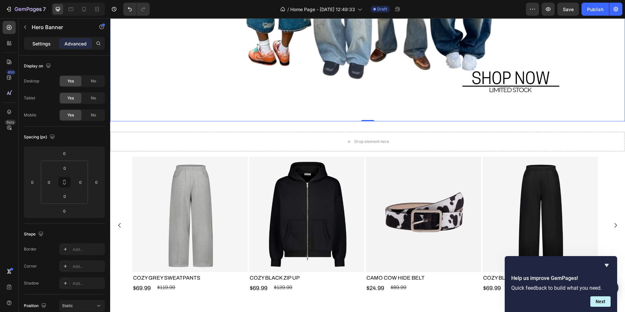
click at [46, 44] on p "Settings" at bounding box center [41, 43] width 18 height 7
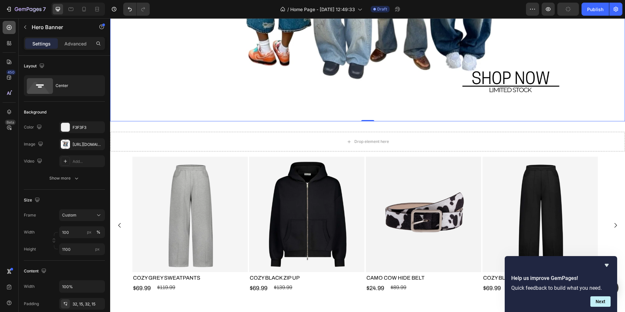
click at [11, 31] on div at bounding box center [9, 27] width 13 height 13
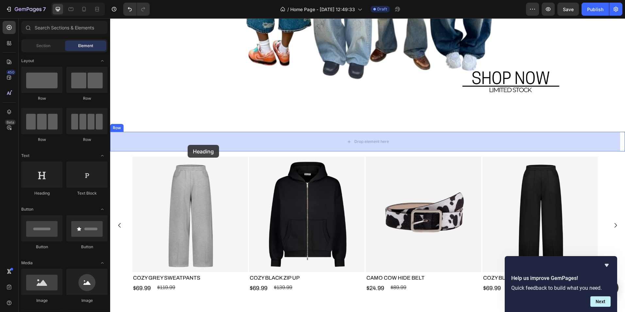
drag, startPoint x: 153, startPoint y: 191, endPoint x: 188, endPoint y: 144, distance: 58.6
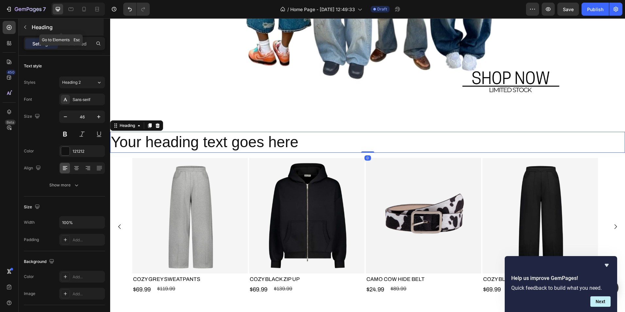
click at [28, 28] on button "button" at bounding box center [25, 27] width 10 height 10
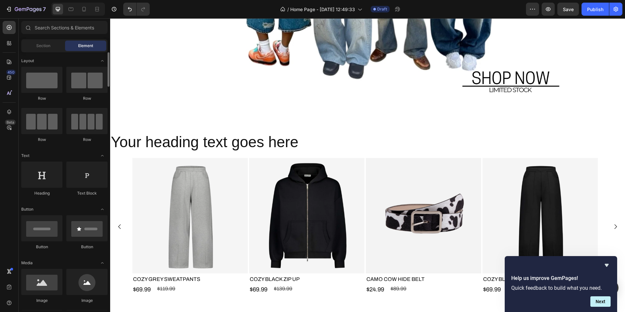
scroll to position [33, 0]
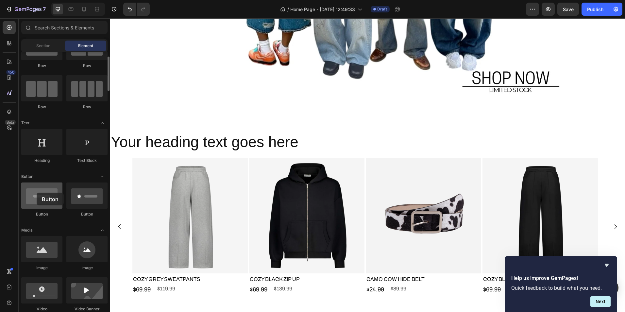
drag, startPoint x: 56, startPoint y: 192, endPoint x: 37, endPoint y: 192, distance: 19.0
click at [37, 192] on div at bounding box center [41, 195] width 41 height 26
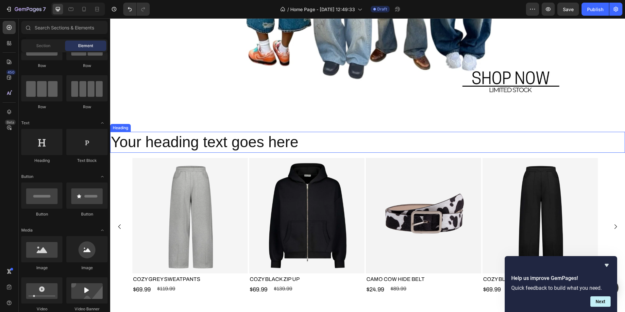
click at [337, 140] on h2 "Your heading text goes here" at bounding box center [367, 142] width 515 height 21
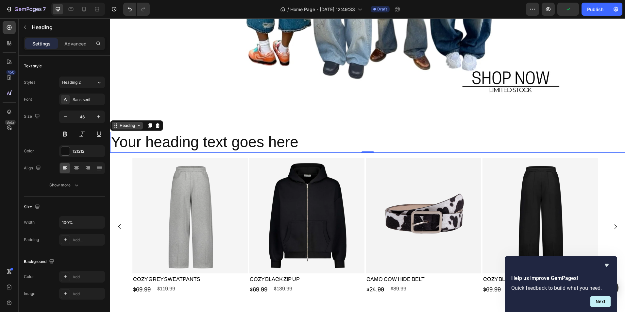
click at [131, 123] on div "Heading" at bounding box center [127, 126] width 18 height 6
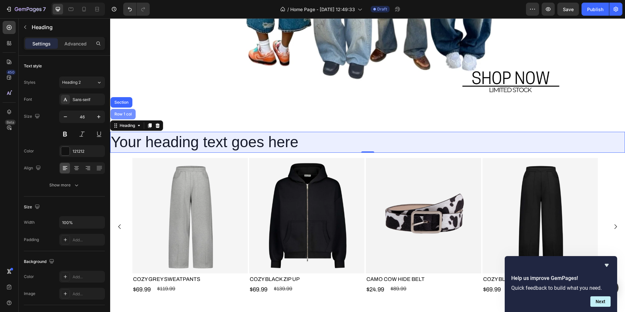
click at [128, 113] on div "Row 1 col" at bounding box center [123, 114] width 20 height 4
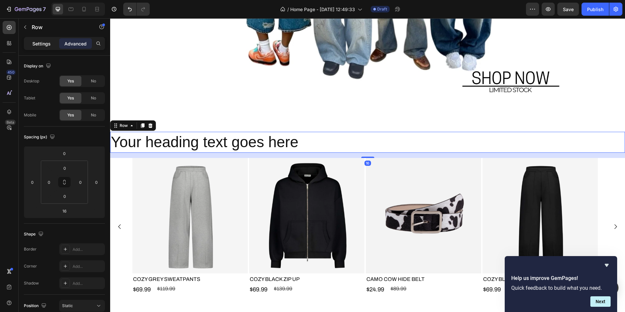
click at [38, 45] on p "Settings" at bounding box center [41, 43] width 18 height 7
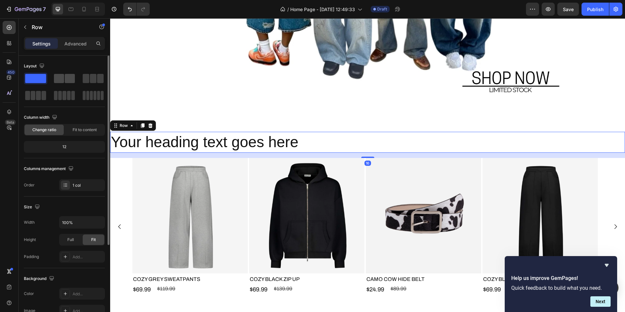
click at [61, 76] on span at bounding box center [59, 78] width 10 height 9
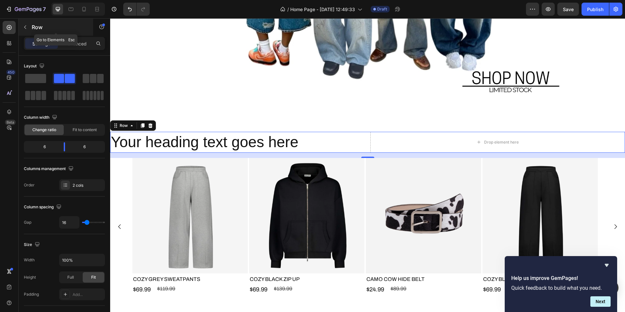
click at [28, 27] on button "button" at bounding box center [25, 27] width 10 height 10
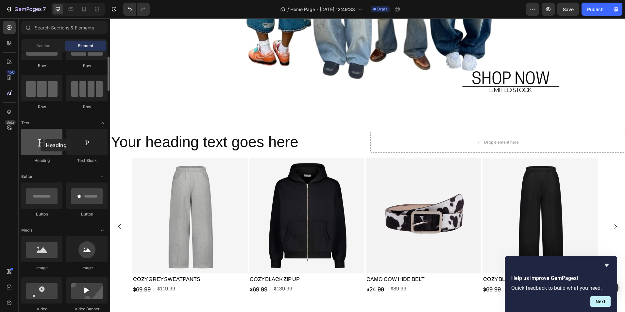
click at [41, 139] on div at bounding box center [41, 142] width 41 height 26
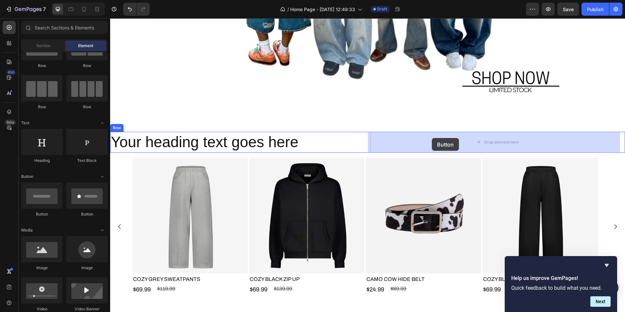
drag, startPoint x: 150, startPoint y: 214, endPoint x: 432, endPoint y: 138, distance: 291.4
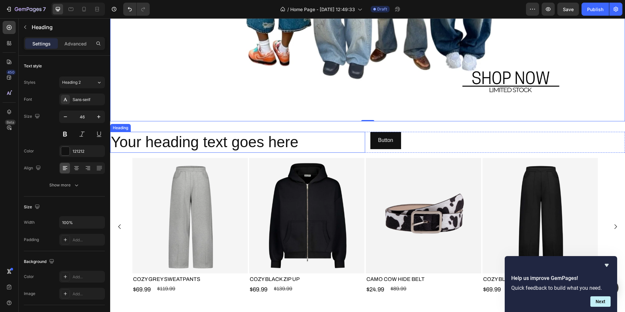
click at [345, 148] on h2 "Your heading text goes here" at bounding box center [237, 142] width 255 height 21
